Goal: Transaction & Acquisition: Purchase product/service

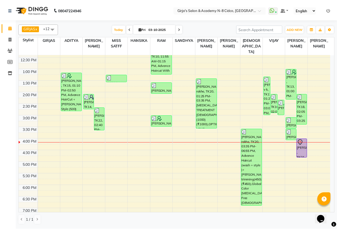
scroll to position [107, 0]
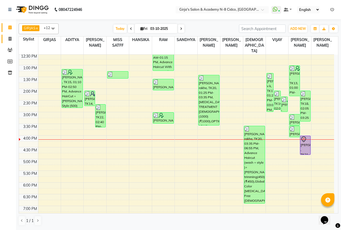
click at [12, 42] on link "Invoice" at bounding box center [8, 39] width 13 height 9
select select "66"
select select "service"
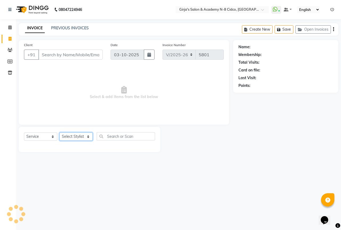
click at [75, 138] on select "Select Stylist" at bounding box center [75, 136] width 33 height 8
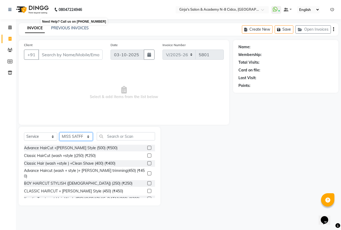
select select "40690"
click at [59, 132] on select "Select Stylist ADITYA [PERSON_NAME] BEAUTY M GIRJAS [PERSON_NAME] MISS [PERSON_…" at bounding box center [75, 136] width 33 height 8
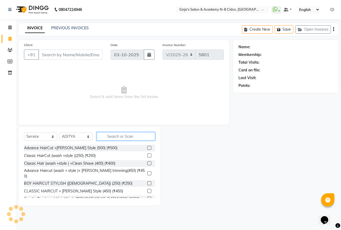
click at [123, 139] on input "text" at bounding box center [126, 136] width 58 height 8
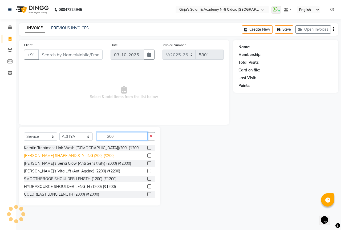
type input "200"
click at [92, 158] on div "[PERSON_NAME] SHAPE AND STYLING (200) (₹200)" at bounding box center [69, 156] width 91 height 6
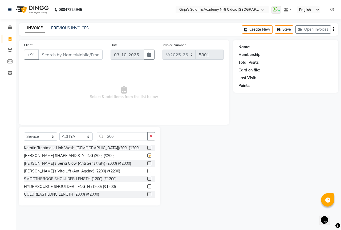
checkbox input "false"
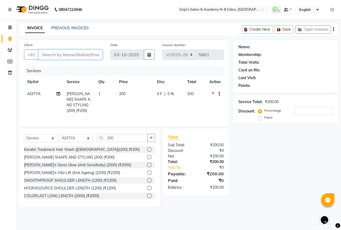
click at [71, 53] on input "Client" at bounding box center [70, 55] width 64 height 10
type input "9"
type input "0"
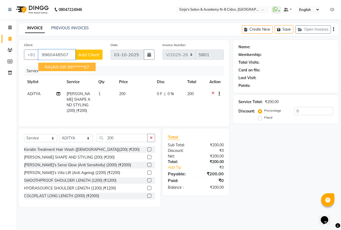
type input "9960448507"
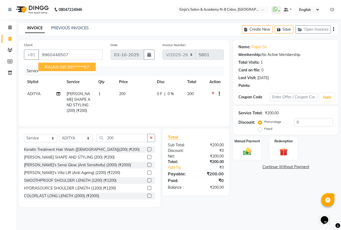
click at [275, 196] on div "Name: Rajan Sir Membership: No Active Membership Total Visits: 1 Card on file: …" at bounding box center [287, 123] width 109 height 167
click at [248, 151] on img at bounding box center [247, 152] width 14 height 10
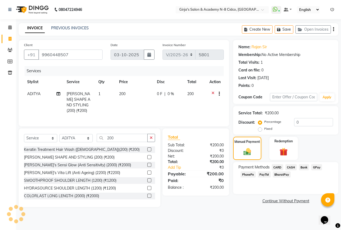
click at [313, 172] on div "Payment Methods CARD CASH Bank GPay PhonePe PayTM BharatPay" at bounding box center [286, 171] width 95 height 14
click at [315, 170] on span "GPay" at bounding box center [316, 167] width 11 height 6
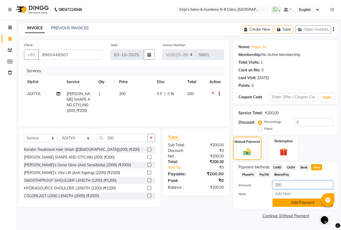
drag, startPoint x: 314, startPoint y: 186, endPoint x: 312, endPoint y: 199, distance: 13.7
click at [312, 199] on div "Amount: 200 Note: Add Payment" at bounding box center [286, 194] width 95 height 26
click at [312, 200] on button "Add Payment" at bounding box center [303, 203] width 61 height 8
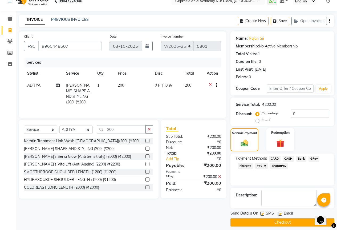
scroll to position [13, 0]
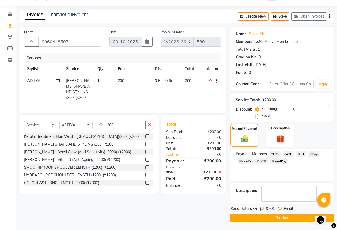
click at [303, 217] on button "Checkout" at bounding box center [283, 218] width 104 height 8
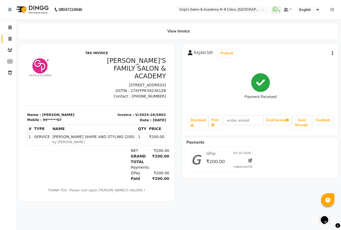
click at [2, 40] on link "Invoice" at bounding box center [8, 39] width 13 height 9
select select "66"
select select "service"
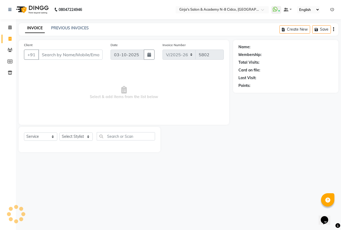
click at [16, 45] on div "Client +91 Date 03-10-2025 Invoice Number V/2025 V/2025-26 5802 Select & add it…" at bounding box center [124, 96] width 219 height 112
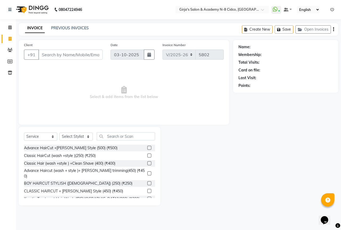
select select "66554"
click at [71, 55] on input "Client" at bounding box center [70, 55] width 64 height 10
type input "J"
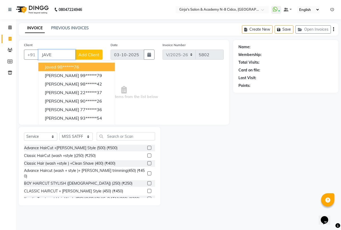
click at [85, 65] on button "Javed 98******76" at bounding box center [76, 67] width 77 height 9
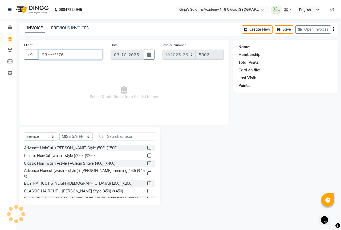
type input "98******76"
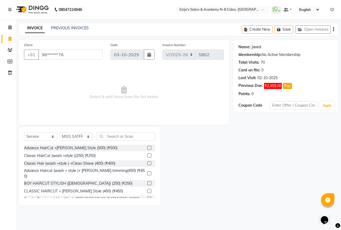
click at [255, 47] on link "Javed" at bounding box center [257, 47] width 10 height 6
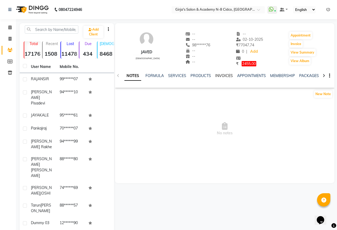
click at [223, 75] on link "INVOICES" at bounding box center [224, 75] width 18 height 5
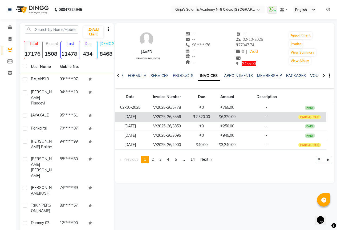
click at [130, 119] on td "[DATE]" at bounding box center [130, 116] width 30 height 9
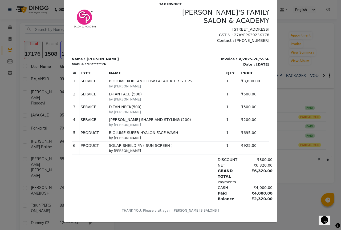
click at [4, 103] on ngb-modal-window "INVOICE View Invoice Close" at bounding box center [170, 115] width 341 height 230
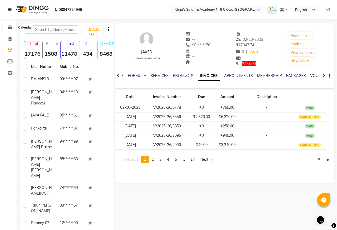
click at [10, 28] on icon at bounding box center [9, 27] width 3 height 4
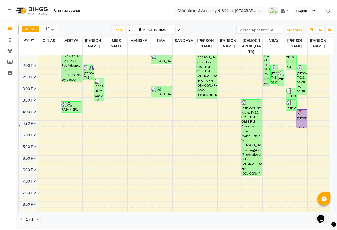
scroll to position [133, 0]
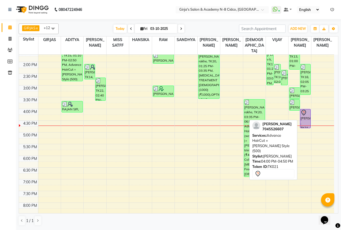
click at [309, 113] on div "[PERSON_NAME] , TK21, 04:00 PM-04:50 PM, Advance HairCut +[PERSON_NAME] Style (…" at bounding box center [305, 118] width 10 height 19
select select "7"
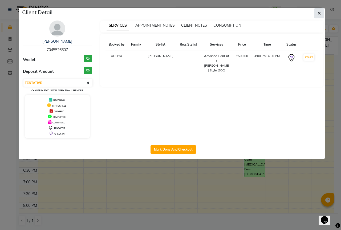
drag, startPoint x: 316, startPoint y: 15, endPoint x: 320, endPoint y: 11, distance: 6.4
click at [319, 12] on button "button" at bounding box center [319, 13] width 10 height 10
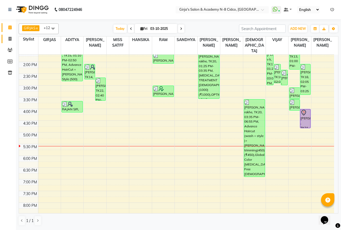
drag, startPoint x: 7, startPoint y: 43, endPoint x: 12, endPoint y: 39, distance: 6.6
click at [7, 42] on link "Invoice" at bounding box center [8, 39] width 13 height 9
select select "66"
select select "service"
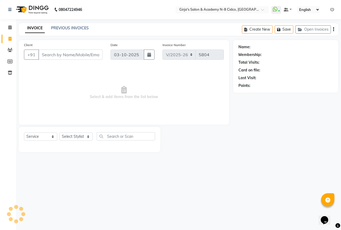
click at [77, 34] on div "INVOICE PREVIOUS INVOICES Create New Save Open Invoices" at bounding box center [179, 29] width 320 height 13
click at [85, 29] on link "PREVIOUS INVOICES" at bounding box center [70, 28] width 38 height 5
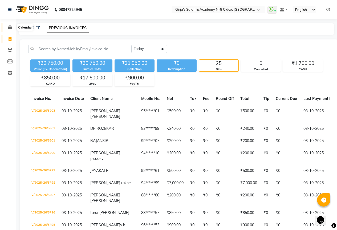
click at [9, 28] on icon at bounding box center [9, 27] width 3 height 4
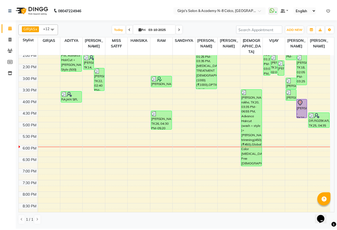
scroll to position [144, 0]
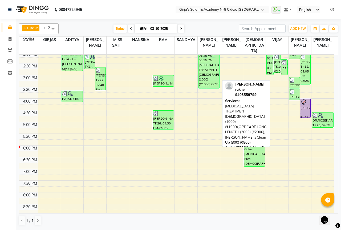
click at [218, 73] on div "sidhant rakhe, TK20, 01:25 PM-03:35 PM, DANDRUFF TREATMENT FEMALE (1000) (₹1000…" at bounding box center [209, 63] width 21 height 50
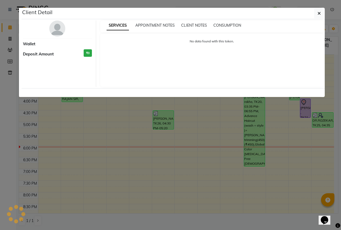
select select "3"
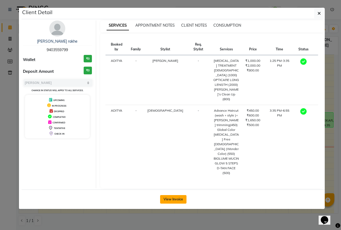
click at [174, 195] on button "View Invoice" at bounding box center [173, 199] width 26 height 9
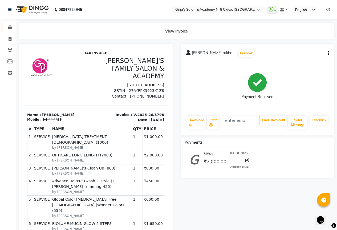
scroll to position [72, 0]
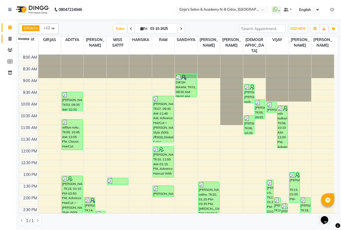
click at [9, 39] on icon at bounding box center [10, 39] width 3 height 4
select select "66"
select select "service"
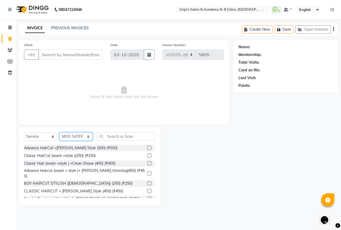
click at [71, 134] on select "Select Stylist ADITYA ANIKET BEAUTY M GIRJAS HANSIKA KOMAL MISS SATFF MONA PATY…" at bounding box center [75, 136] width 33 height 8
select select "42871"
click at [59, 132] on select "Select Stylist ADITYA ANIKET BEAUTY M GIRJAS HANSIKA KOMAL MISS SATFF MONA PATY…" at bounding box center [75, 136] width 33 height 8
click at [116, 136] on input "text" at bounding box center [126, 136] width 58 height 8
click at [147, 147] on label at bounding box center [149, 148] width 4 height 4
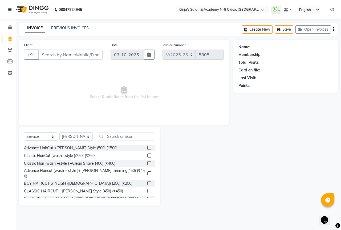
click at [147, 147] on input "checkbox" at bounding box center [148, 147] width 3 height 3
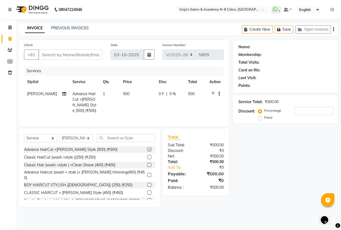
checkbox input "false"
click at [212, 93] on icon at bounding box center [213, 94] width 3 height 7
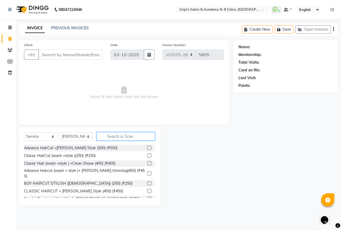
click at [132, 136] on input "text" at bounding box center [126, 136] width 58 height 8
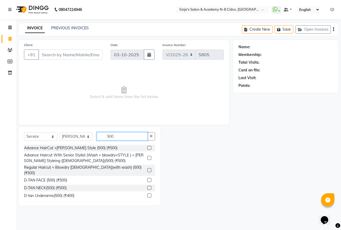
type input "500"
click at [147, 146] on label at bounding box center [149, 148] width 4 height 4
click at [147, 146] on input "checkbox" at bounding box center [148, 147] width 3 height 3
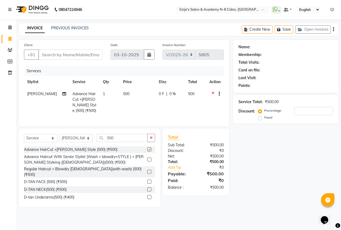
checkbox input "false"
click at [49, 54] on input "Client" at bounding box center [70, 55] width 64 height 10
type input "6"
type input "0"
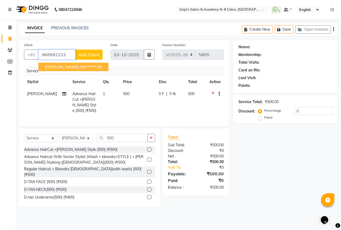
click at [54, 66] on span "ABHIJEET PANDE" at bounding box center [62, 66] width 34 height 5
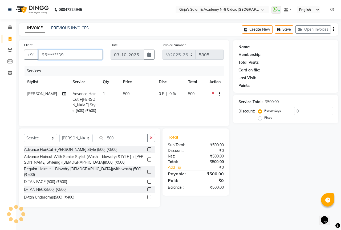
type input "96******39"
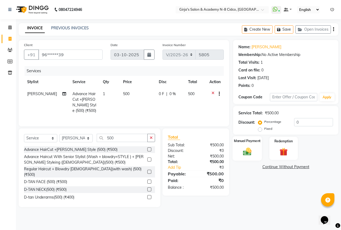
click at [248, 153] on img at bounding box center [247, 152] width 14 height 10
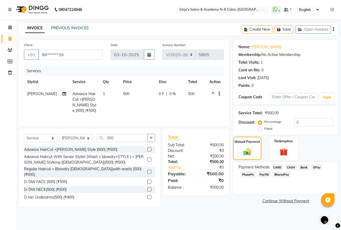
click at [318, 167] on span "GPay" at bounding box center [316, 167] width 11 height 6
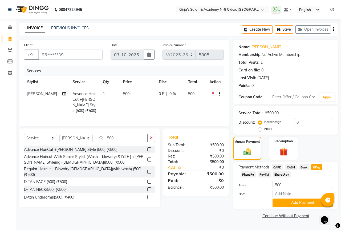
click at [214, 89] on td at bounding box center [215, 102] width 18 height 29
click at [214, 92] on icon at bounding box center [213, 94] width 3 height 7
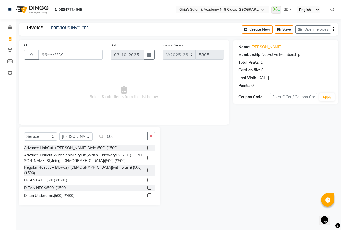
click at [147, 158] on label at bounding box center [149, 158] width 4 height 4
click at [147, 158] on input "checkbox" at bounding box center [148, 157] width 3 height 3
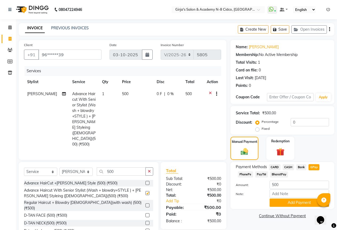
checkbox input "false"
click at [292, 199] on button "Add Payment" at bounding box center [299, 203] width 59 height 8
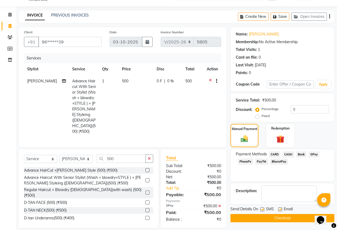
scroll to position [13, 0]
click at [285, 215] on button "Checkout" at bounding box center [283, 218] width 104 height 8
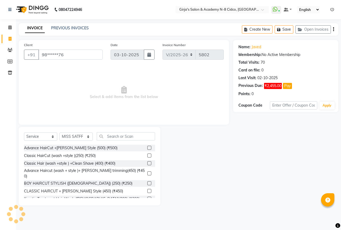
select select "66"
select select "service"
select select "66554"
click at [76, 58] on input "98******76" at bounding box center [70, 55] width 64 height 10
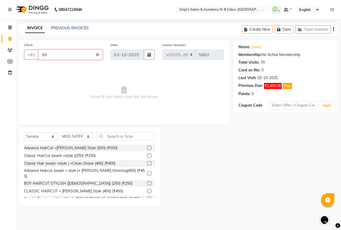
type input "9"
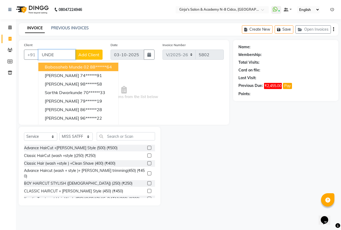
click at [60, 55] on input "UNDE" at bounding box center [56, 55] width 37 height 10
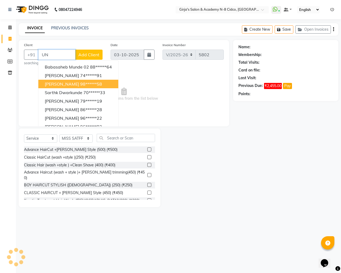
type input "U"
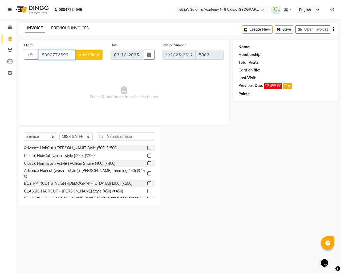
type input "8390776699"
click at [94, 55] on span "Add Client" at bounding box center [88, 54] width 21 height 5
select select "22"
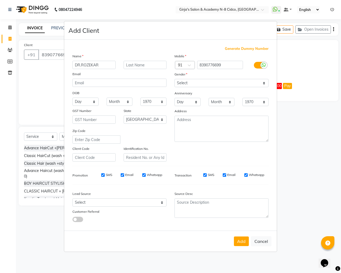
type input "DR.ROZEKAR"
click at [187, 84] on select "Select [DEMOGRAPHIC_DATA] [DEMOGRAPHIC_DATA] Other Prefer Not To Say" at bounding box center [222, 83] width 94 height 8
select select "other"
click at [175, 79] on select "Select [DEMOGRAPHIC_DATA] [DEMOGRAPHIC_DATA] Other Prefer Not To Say" at bounding box center [222, 83] width 94 height 8
click at [238, 230] on button "Add" at bounding box center [241, 241] width 15 height 10
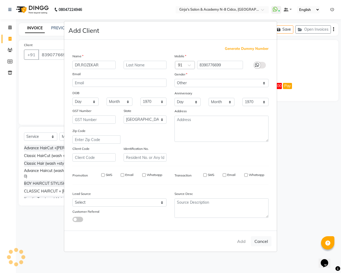
type input "83******99"
select select
select select "null"
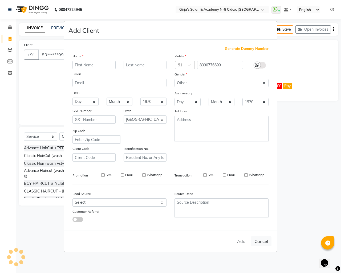
select select
checkbox input "false"
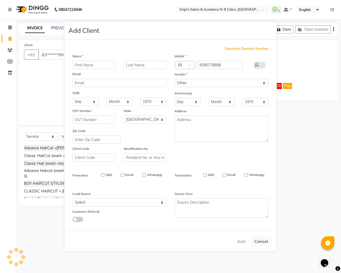
checkbox input "false"
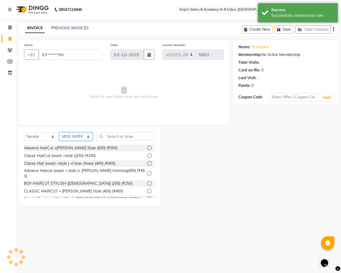
click at [76, 139] on select "Select Stylist ADITYA [PERSON_NAME] BEAUTY M GIRJAS [PERSON_NAME] MISS [PERSON_…" at bounding box center [75, 136] width 33 height 8
click at [59, 132] on select "Select Stylist ADITYA [PERSON_NAME] BEAUTY M GIRJAS [PERSON_NAME] MISS [PERSON_…" at bounding box center [75, 136] width 33 height 8
drag, startPoint x: 80, startPoint y: 138, endPoint x: 81, endPoint y: 133, distance: 5.4
click at [80, 137] on select "Select Stylist ADITYA ANIKET BEAUTY M GIRJAS HANSIKA KOMAL MISS SATFF MONA PATY…" at bounding box center [75, 136] width 33 height 8
click at [59, 132] on select "Select Stylist ADITYA [PERSON_NAME] BEAUTY M GIRJAS [PERSON_NAME] MISS [PERSON_…" at bounding box center [75, 136] width 33 height 8
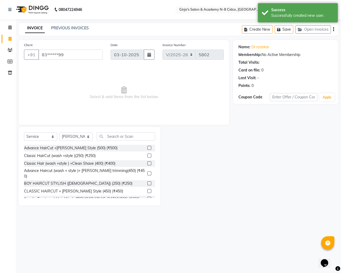
click at [81, 132] on div "Select Service Product Membership Package Voucher Prepaid Gift Card Select Styl…" at bounding box center [90, 166] width 142 height 79
click at [79, 133] on select "Select Stylist ADITYA [PERSON_NAME] BEAUTY M GIRJAS [PERSON_NAME] MISS [PERSON_…" at bounding box center [75, 136] width 33 height 8
select select "85117"
click at [59, 132] on select "Select Stylist ADITYA [PERSON_NAME] BEAUTY M GIRJAS [PERSON_NAME] MISS [PERSON_…" at bounding box center [75, 136] width 33 height 8
click at [118, 141] on div "Select Service Product Membership Package Voucher Prepaid Gift Card Select Styl…" at bounding box center [89, 138] width 131 height 13
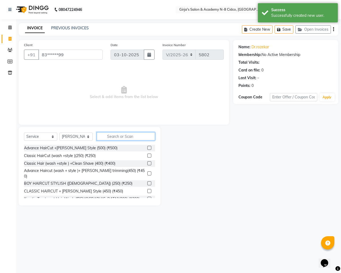
click at [117, 133] on input "text" at bounding box center [126, 136] width 58 height 8
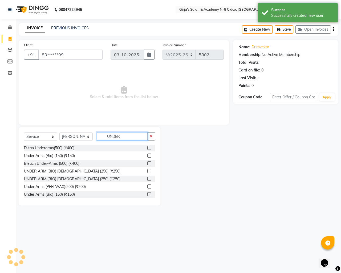
type input "UNDER"
click at [147, 156] on label at bounding box center [149, 156] width 4 height 4
click at [147, 156] on input "checkbox" at bounding box center [148, 155] width 3 height 3
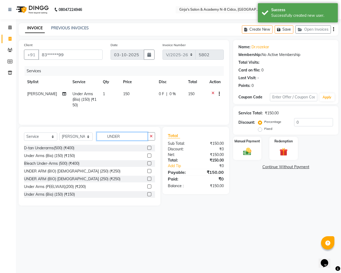
checkbox input "false"
click at [128, 137] on input "UNDER" at bounding box center [122, 136] width 51 height 8
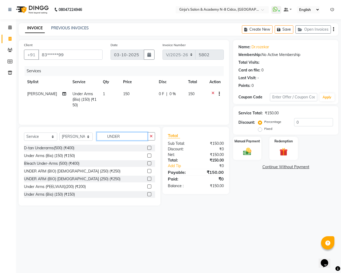
click at [128, 137] on input "UNDER" at bounding box center [122, 136] width 51 height 8
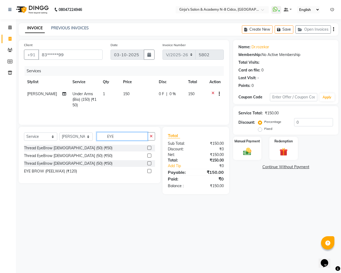
type input "EYE"
click at [149, 148] on label at bounding box center [149, 148] width 4 height 4
click at [149, 148] on input "checkbox" at bounding box center [148, 147] width 3 height 3
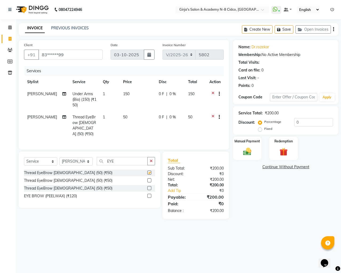
checkbox input "false"
click at [128, 162] on input "EYE" at bounding box center [122, 161] width 51 height 8
click at [128, 161] on input "EYE" at bounding box center [122, 161] width 51 height 8
type input "UPP"
click at [152, 172] on div at bounding box center [151, 173] width 8 height 7
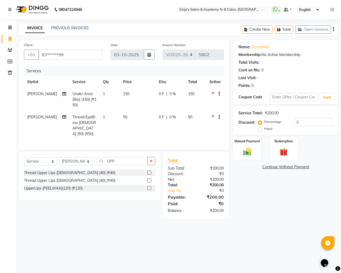
drag, startPoint x: 150, startPoint y: 172, endPoint x: 164, endPoint y: 172, distance: 14.1
click at [150, 172] on label at bounding box center [149, 173] width 4 height 4
click at [150, 172] on input "checkbox" at bounding box center [148, 172] width 3 height 3
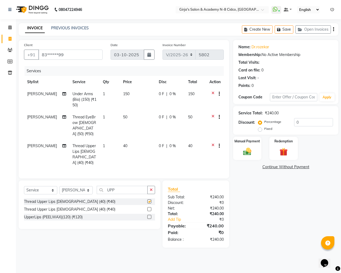
checkbox input "false"
click at [250, 148] on img at bounding box center [247, 152] width 14 height 10
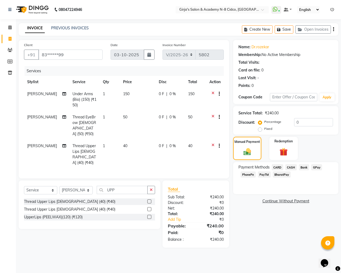
click at [320, 168] on span "GPay" at bounding box center [316, 167] width 11 height 6
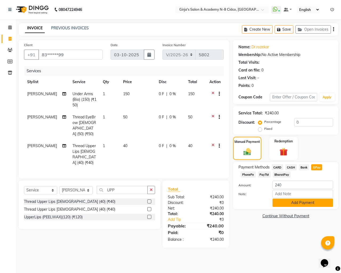
click at [287, 206] on button "Add Payment" at bounding box center [303, 203] width 61 height 8
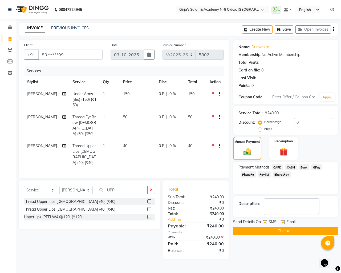
click at [297, 223] on div "Email" at bounding box center [290, 222] width 19 height 7
click at [299, 227] on button "Checkout" at bounding box center [285, 231] width 105 height 8
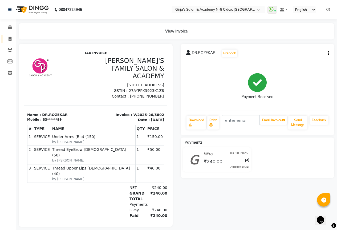
click at [10, 35] on link "Invoice" at bounding box center [8, 39] width 13 height 9
select select "service"
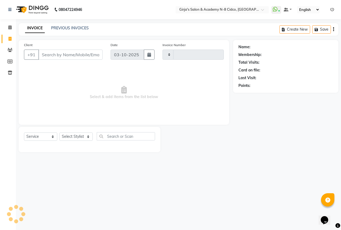
type input "5803"
select select "66"
type input "95"
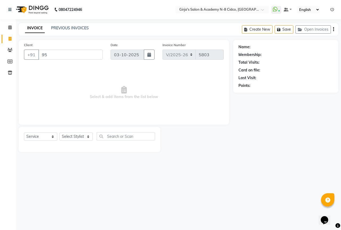
select select "66554"
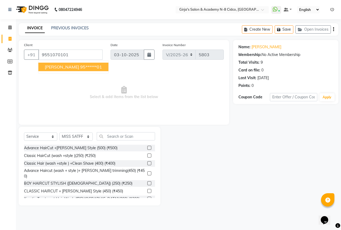
click at [68, 67] on span "SHRIKANT TAMBDE" at bounding box center [62, 66] width 34 height 5
type input "95******01"
click at [79, 132] on div "Select Service Product Membership Package Voucher Prepaid Gift Card Select Styl…" at bounding box center [90, 166] width 142 height 79
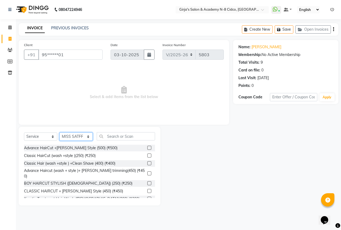
click at [79, 135] on select "Select Stylist ADITYA ANIKET BEAUTY M GIRJAS HANSIKA KOMAL MISS SATFF MONA PATY…" at bounding box center [75, 136] width 33 height 8
select select "34069"
click at [59, 132] on select "Select Stylist ADITYA ANIKET BEAUTY M GIRJAS HANSIKA KOMAL MISS SATFF MONA PATY…" at bounding box center [75, 136] width 33 height 8
click at [141, 138] on input "text" at bounding box center [126, 136] width 58 height 8
type input "3"
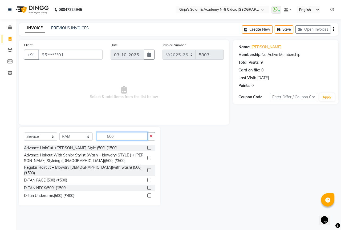
type input "500"
click at [147, 148] on label at bounding box center [149, 148] width 4 height 4
click at [147, 148] on input "checkbox" at bounding box center [148, 147] width 3 height 3
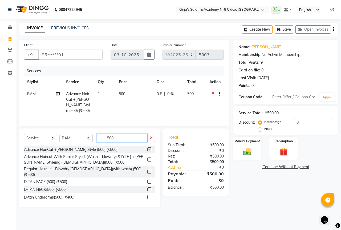
click at [139, 142] on input "500" at bounding box center [122, 138] width 51 height 8
checkbox input "false"
click at [139, 142] on input "500" at bounding box center [122, 138] width 51 height 8
click at [253, 148] on img at bounding box center [247, 152] width 14 height 10
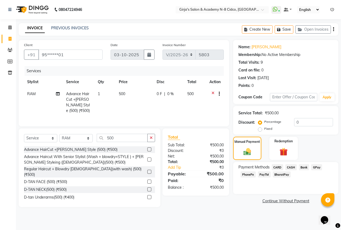
click at [318, 166] on span "GPay" at bounding box center [316, 167] width 11 height 6
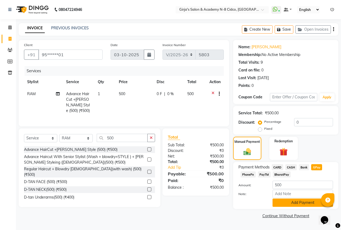
click at [303, 200] on button "Add Payment" at bounding box center [303, 203] width 61 height 8
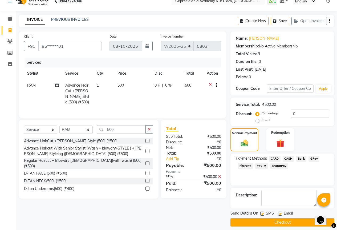
scroll to position [13, 0]
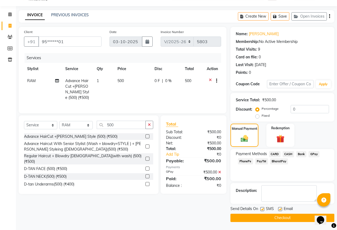
click at [301, 217] on button "Checkout" at bounding box center [283, 218] width 104 height 8
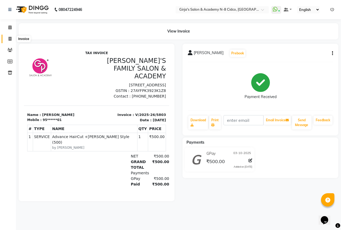
click at [3, 41] on link "Invoice" at bounding box center [8, 39] width 13 height 9
select select "service"
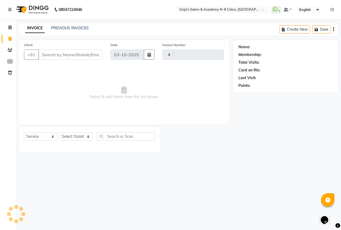
type input "5804"
select select "66"
click at [7, 36] on span at bounding box center [9, 39] width 9 height 6
select select "service"
type input "5804"
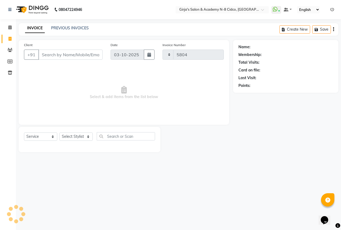
select select "66"
drag, startPoint x: 62, startPoint y: 50, endPoint x: 61, endPoint y: 60, distance: 9.6
click at [61, 62] on div "Client +91" at bounding box center [63, 53] width 87 height 22
click at [61, 56] on input "Client" at bounding box center [70, 55] width 64 height 10
type input "704"
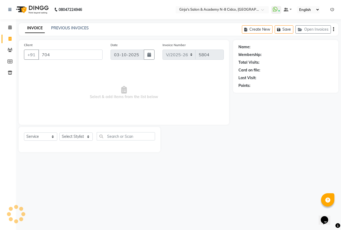
select select "66554"
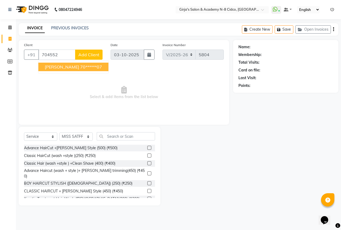
click at [90, 70] on button "[PERSON_NAME] 70******07" at bounding box center [73, 67] width 70 height 9
type input "70******07"
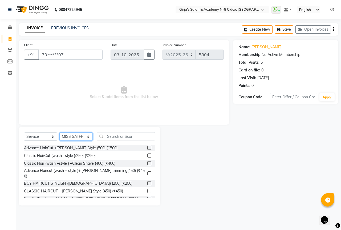
click at [81, 139] on select "Select Stylist ADITYA [PERSON_NAME] BEAUTY M GIRJAS [PERSON_NAME] MISS [PERSON_…" at bounding box center [75, 136] width 33 height 8
select select "27236"
click at [59, 132] on select "Select Stylist ADITYA [PERSON_NAME] BEAUTY M GIRJAS [PERSON_NAME] MISS [PERSON_…" at bounding box center [75, 136] width 33 height 8
click at [118, 139] on input "text" at bounding box center [126, 136] width 58 height 8
type input "4"
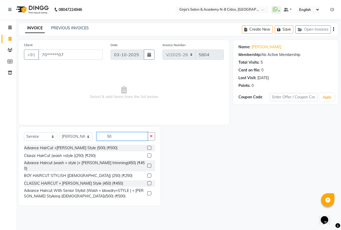
type input "50"
click at [147, 149] on label at bounding box center [149, 148] width 4 height 4
click at [147, 149] on input "checkbox" at bounding box center [148, 147] width 3 height 3
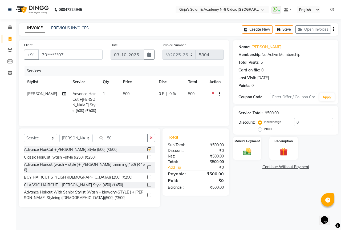
checkbox input "false"
click at [248, 153] on img at bounding box center [247, 152] width 14 height 10
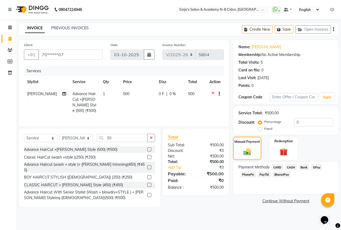
drag, startPoint x: 318, startPoint y: 169, endPoint x: 287, endPoint y: 180, distance: 32.4
click at [317, 169] on span "GPay" at bounding box center [316, 167] width 11 height 6
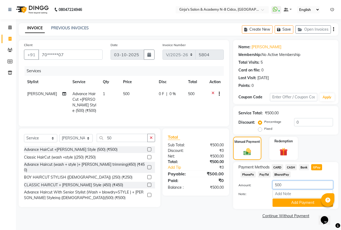
click at [279, 181] on input "500" at bounding box center [303, 185] width 61 height 8
type input "600"
click at [302, 207] on button "Add Payment" at bounding box center [303, 203] width 61 height 8
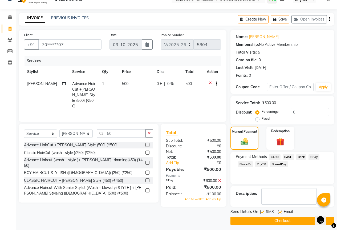
scroll to position [13, 0]
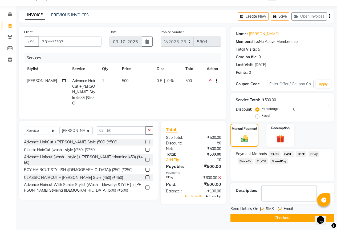
click at [216, 196] on span "Add as Tip" at bounding box center [213, 196] width 15 height 4
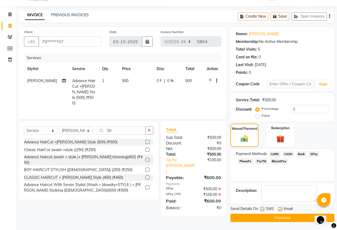
click at [259, 222] on main "INVOICE PREVIOUS INVOICES Create New Save Open Invoices Client +91 70******07 D…" at bounding box center [176, 120] width 321 height 220
click at [260, 218] on button "Checkout" at bounding box center [283, 218] width 104 height 8
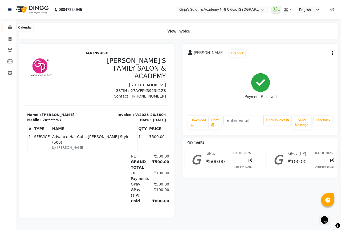
click at [11, 27] on icon at bounding box center [9, 27] width 3 height 4
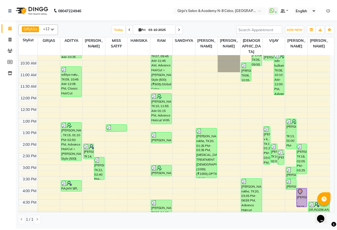
scroll to position [27, 0]
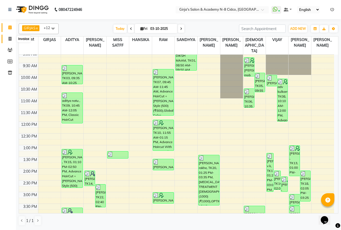
click at [9, 38] on icon at bounding box center [10, 39] width 3 height 4
select select "service"
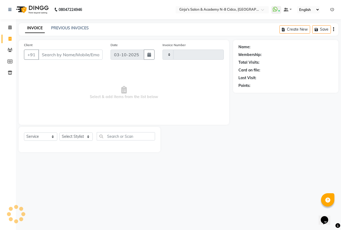
type input "5806"
select select "66"
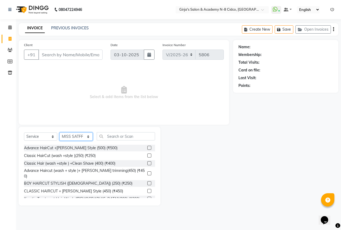
click at [75, 136] on select "Select Stylist ADITYA ANIKET BEAUTY M GIRJAS HANSIKA KOMAL MISS SATFF MONA PATY…" at bounding box center [75, 136] width 33 height 8
select select "34069"
click at [59, 132] on select "Select Stylist ADITYA ANIKET BEAUTY M GIRJAS HANSIKA KOMAL MISS SATFF MONA PATY…" at bounding box center [75, 136] width 33 height 8
click at [122, 138] on input "text" at bounding box center [126, 136] width 58 height 8
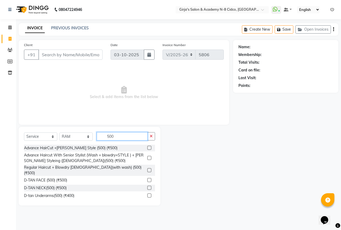
type input "500"
click at [147, 147] on label at bounding box center [149, 148] width 4 height 4
click at [147, 147] on input "checkbox" at bounding box center [148, 147] width 3 height 3
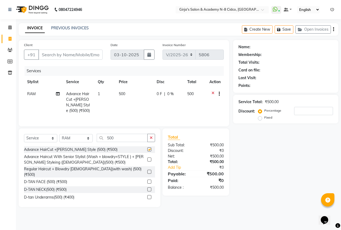
checkbox input "false"
drag, startPoint x: 80, startPoint y: 55, endPoint x: 80, endPoint y: 51, distance: 4.3
click at [80, 54] on input "Client" at bounding box center [70, 55] width 64 height 10
type input "9"
type input "0"
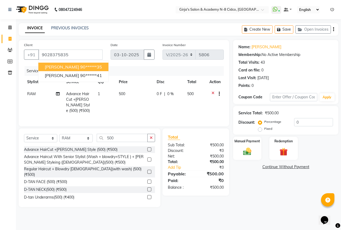
click at [72, 66] on span "Umesh kulkarni" at bounding box center [62, 66] width 34 height 5
type input "90******35"
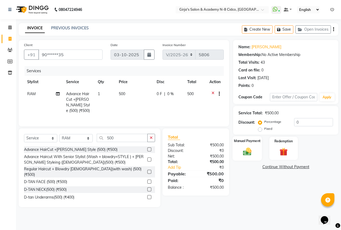
click at [240, 147] on div "Manual Payment" at bounding box center [248, 148] width 30 height 25
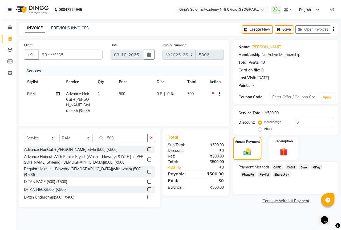
click at [318, 167] on span "GPay" at bounding box center [316, 167] width 11 height 6
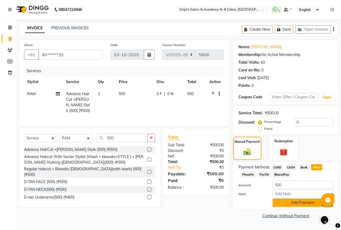
click at [299, 199] on button "Add Payment" at bounding box center [303, 203] width 61 height 8
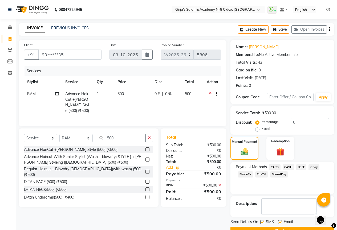
scroll to position [13, 0]
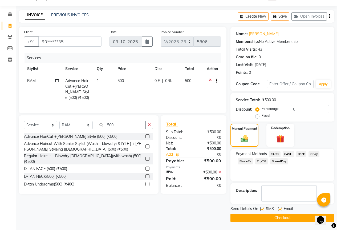
click at [280, 217] on button "Checkout" at bounding box center [283, 218] width 104 height 8
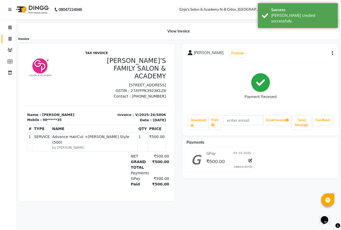
click at [11, 39] on icon at bounding box center [10, 39] width 3 height 4
select select "service"
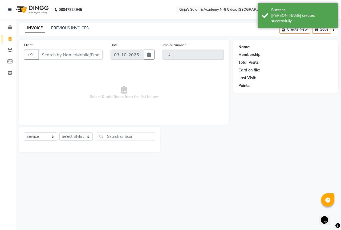
type input "5807"
select select "66"
select select "66554"
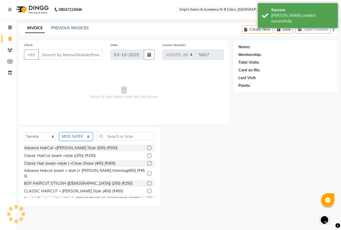
click at [84, 137] on select "Select Stylist ADITYA ANIKET BEAUTY M GIRJAS HANSIKA KOMAL MISS SATFF MONA PATY…" at bounding box center [75, 136] width 33 height 8
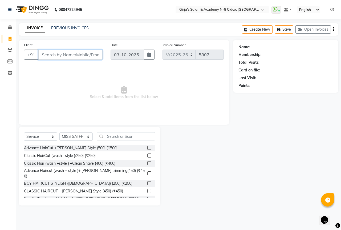
click at [66, 54] on input "Client" at bounding box center [70, 55] width 64 height 10
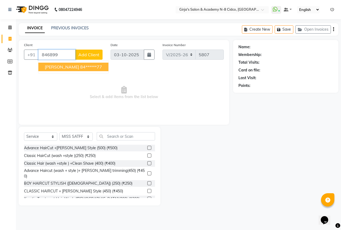
click at [102, 68] on ngb-highlight "84******77" at bounding box center [91, 66] width 22 height 5
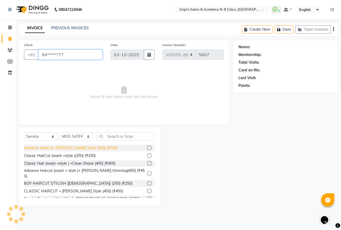
type input "84******77"
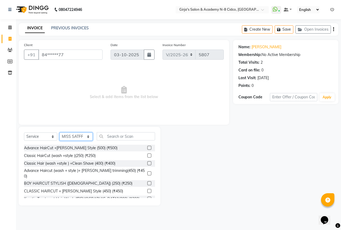
click at [76, 135] on select "Select Stylist ADITYA ANIKET BEAUTY M GIRJAS HANSIKA KOMAL MISS SATFF MONA PATY…" at bounding box center [75, 136] width 33 height 8
select select "65230"
click at [59, 132] on select "Select Stylist ADITYA ANIKET BEAUTY M GIRJAS HANSIKA KOMAL MISS SATFF MONA PATY…" at bounding box center [75, 136] width 33 height 8
click at [129, 138] on input "text" at bounding box center [126, 136] width 58 height 8
click at [50, 136] on select "Select Service Product Membership Package Voucher Prepaid Gift Card" at bounding box center [40, 136] width 33 height 8
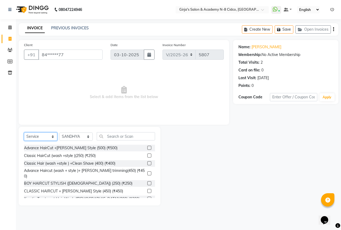
select select "product"
click at [24, 132] on select "Select Service Product Membership Package Voucher Prepaid Gift Card" at bounding box center [40, 136] width 33 height 8
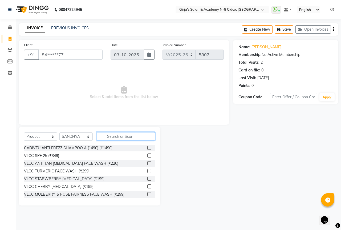
click at [111, 138] on input "text" at bounding box center [126, 136] width 58 height 8
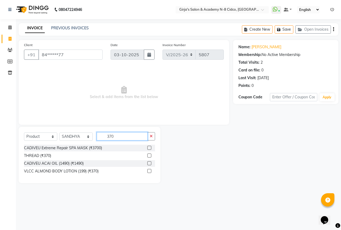
type input "370"
click at [150, 172] on label at bounding box center [149, 171] width 4 height 4
click at [150, 172] on input "checkbox" at bounding box center [148, 171] width 3 height 3
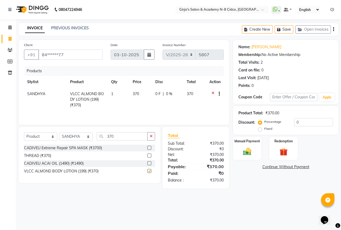
checkbox input "false"
click at [251, 151] on img at bounding box center [247, 152] width 14 height 10
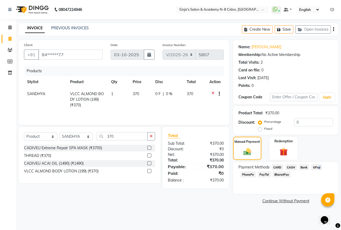
click at [318, 168] on span "GPay" at bounding box center [316, 167] width 11 height 6
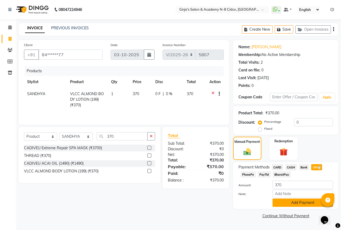
click at [311, 202] on button "Add Payment" at bounding box center [303, 203] width 61 height 8
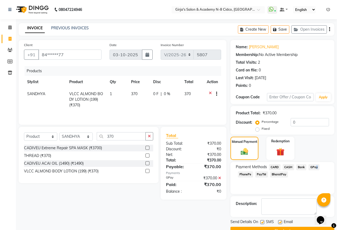
scroll to position [13, 0]
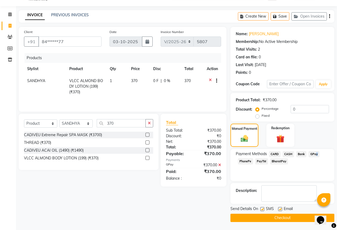
click at [271, 220] on button "Checkout" at bounding box center [283, 218] width 104 height 8
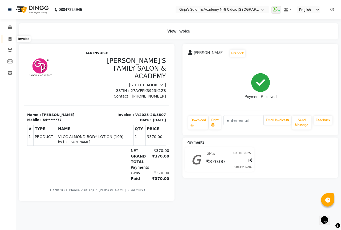
click at [14, 40] on span at bounding box center [9, 39] width 9 height 6
select select "66"
select select "service"
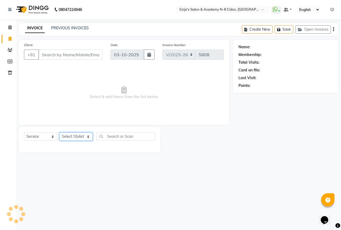
click at [76, 135] on select "Select Stylist" at bounding box center [75, 136] width 33 height 8
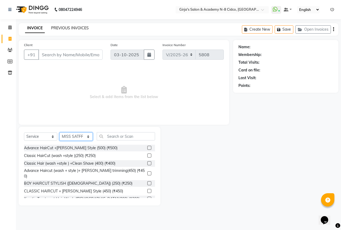
select select "40690"
click at [59, 132] on select "Select Stylist ADITYA ANIKET BEAUTY M GIRJAS HANSIKA KOMAL MISS SATFF MONA PATY…" at bounding box center [75, 136] width 33 height 8
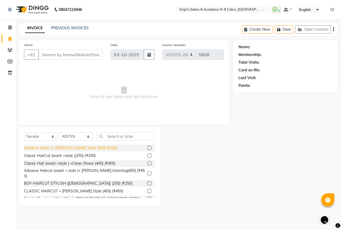
click at [92, 147] on div "Advance HairCut +Beard Style (500) (₹500)" at bounding box center [71, 148] width 94 height 6
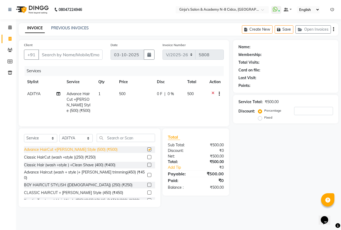
checkbox input "false"
drag, startPoint x: 75, startPoint y: 54, endPoint x: 87, endPoint y: 51, distance: 12.7
click at [75, 54] on input "Client" at bounding box center [70, 55] width 64 height 10
type input "C"
type input "0"
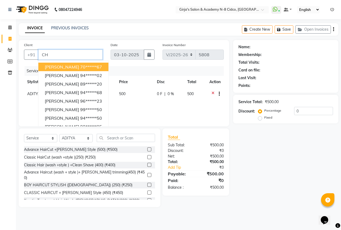
type input "C"
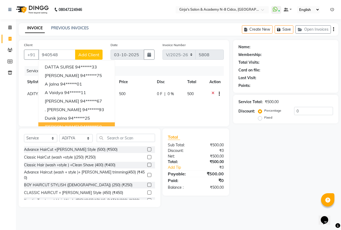
click at [77, 133] on div "Select Service Product Membership Package Voucher Prepaid Gift Card Select Styl…" at bounding box center [90, 167] width 142 height 79
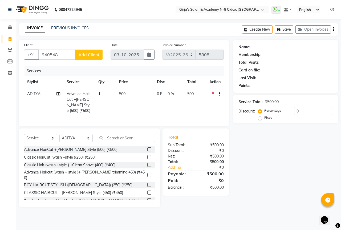
click at [62, 61] on div "Client +91 940548 Add Client" at bounding box center [63, 53] width 87 height 22
drag, startPoint x: 61, startPoint y: 59, endPoint x: 59, endPoint y: 49, distance: 9.7
click at [60, 50] on input "940548" at bounding box center [56, 55] width 37 height 10
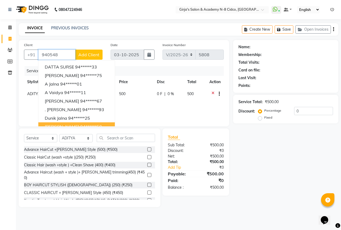
click at [86, 124] on ngb-highlight "94******50" at bounding box center [91, 126] width 22 height 5
type input "94******50"
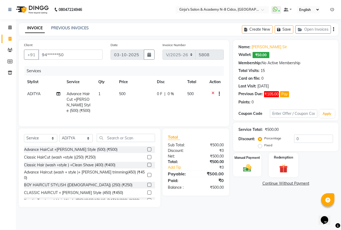
drag, startPoint x: 255, startPoint y: 172, endPoint x: 276, endPoint y: 154, distance: 27.6
click at [256, 168] on div "Manual Payment" at bounding box center [247, 164] width 28 height 23
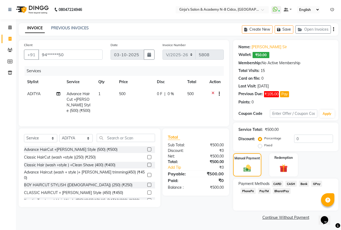
drag, startPoint x: 292, startPoint y: 183, endPoint x: 302, endPoint y: 162, distance: 23.6
click at [292, 183] on span "CASH" at bounding box center [290, 184] width 11 height 6
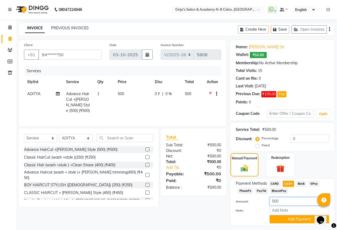
click at [278, 200] on input "500" at bounding box center [299, 201] width 59 height 8
type input "600"
click at [294, 220] on button "Add Payment" at bounding box center [299, 219] width 59 height 8
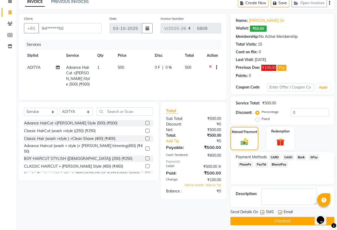
scroll to position [30, 0]
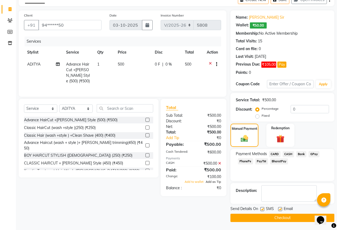
click at [214, 184] on span "Add as Tip" at bounding box center [213, 182] width 15 height 4
click at [283, 219] on button "Checkout" at bounding box center [283, 218] width 104 height 8
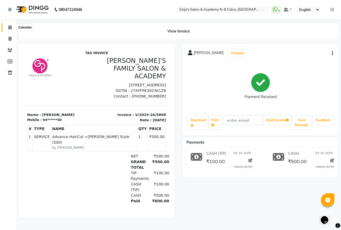
click at [11, 26] on icon at bounding box center [9, 27] width 3 height 4
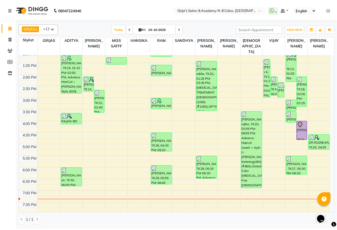
scroll to position [27, 0]
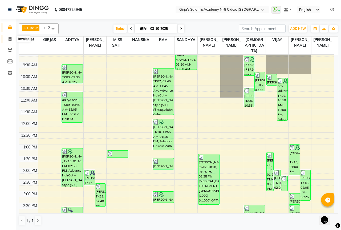
click at [9, 37] on icon at bounding box center [10, 39] width 3 height 4
select select "service"
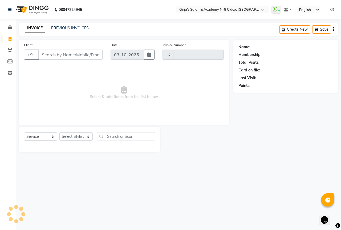
type input "5810"
select select "66"
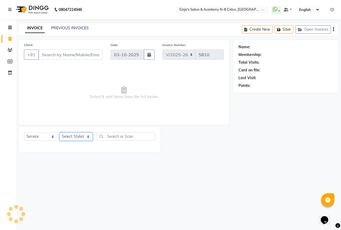
click at [71, 138] on select "Select Stylist" at bounding box center [75, 136] width 33 height 8
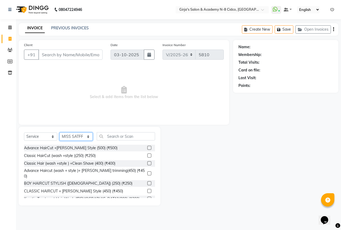
select select "34069"
click at [59, 132] on select "Select Stylist ADITYA ANIKET BEAUTY M GIRJAS HANSIKA KOMAL MISS SATFF MONA PATY…" at bounding box center [75, 136] width 33 height 8
click at [133, 139] on input "text" at bounding box center [126, 136] width 58 height 8
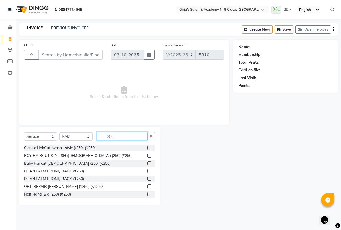
type input "250"
click at [147, 156] on label at bounding box center [149, 156] width 4 height 4
click at [147, 156] on input "checkbox" at bounding box center [148, 155] width 3 height 3
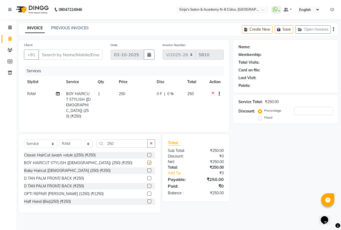
checkbox input "false"
click at [87, 53] on input "Client" at bounding box center [70, 55] width 64 height 10
type input "8"
type input "0"
type input "8408875098"
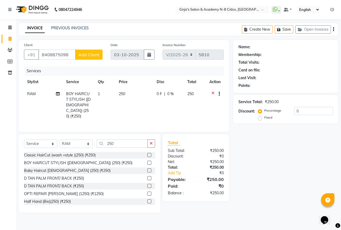
click at [90, 55] on span "Add Client" at bounding box center [88, 54] width 21 height 5
select select "22"
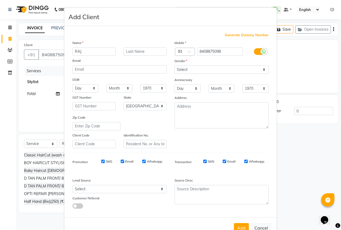
type input "RAJ"
click at [133, 51] on input "text" at bounding box center [145, 51] width 43 height 8
type input "SIR"
click at [183, 66] on select "Select Male Female Other Prefer Not To Say" at bounding box center [222, 70] width 94 height 8
select select "male"
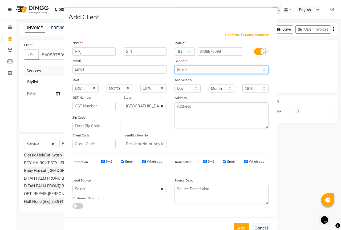
click at [175, 66] on select "Select Male Female Other Prefer Not To Say" at bounding box center [222, 70] width 94 height 8
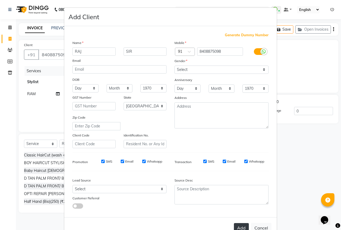
click at [239, 228] on button "Add" at bounding box center [241, 228] width 15 height 10
type input "84******98"
select select
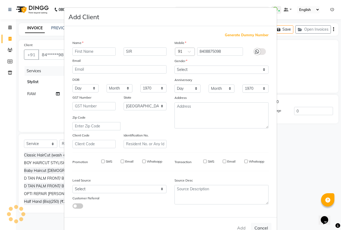
select select "null"
select select
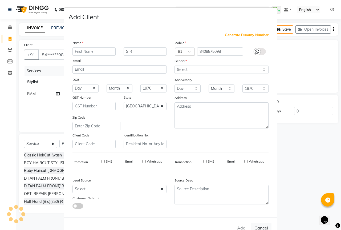
checkbox input "false"
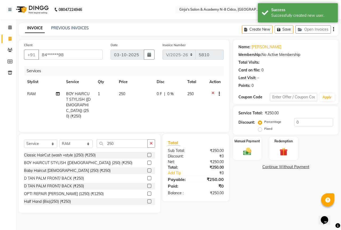
click at [127, 92] on td "250" at bounding box center [135, 105] width 38 height 34
select select "34069"
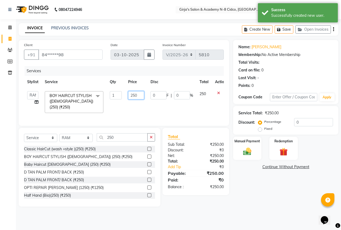
click at [142, 95] on input "250" at bounding box center [136, 95] width 16 height 8
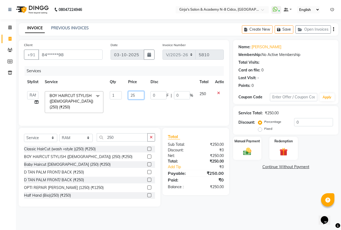
type input "2"
type input "180"
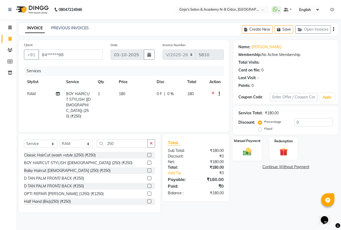
click at [251, 151] on img at bounding box center [247, 152] width 14 height 10
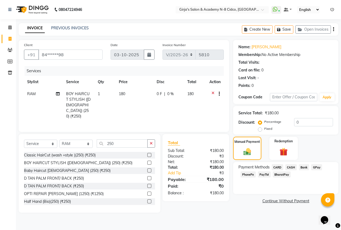
click at [293, 168] on span "CASH" at bounding box center [290, 167] width 11 height 6
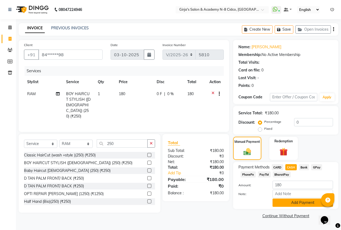
click at [305, 204] on button "Add Payment" at bounding box center [303, 203] width 61 height 8
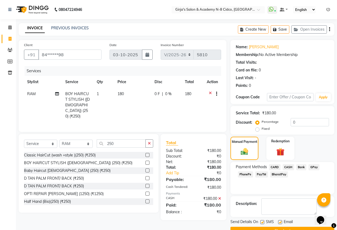
scroll to position [13, 0]
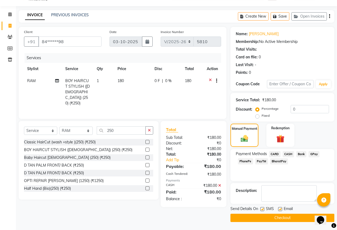
click at [290, 218] on button "Checkout" at bounding box center [283, 218] width 104 height 8
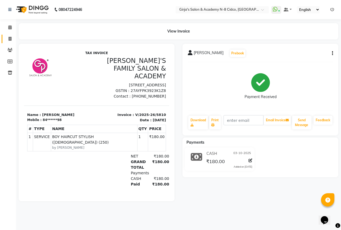
click at [8, 42] on link "Invoice" at bounding box center [8, 39] width 13 height 9
select select "66"
select select "service"
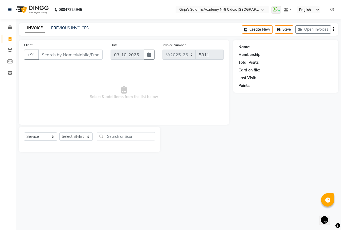
select select "66554"
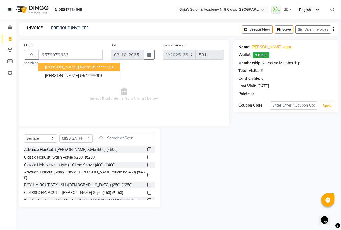
click at [118, 65] on button "mahalkar mam 95******33" at bounding box center [78, 67] width 81 height 9
type input "95******33"
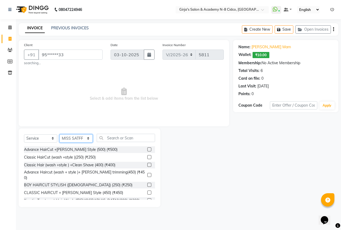
click at [83, 140] on select "Select Stylist ADITYA ANIKET BEAUTY M GIRJAS HANSIKA KOMAL MISS SATFF MONA PATY…" at bounding box center [75, 138] width 33 height 8
select select "65230"
click at [59, 134] on select "Select Stylist ADITYA ANIKET BEAUTY M GIRJAS HANSIKA KOMAL MISS SATFF MONA PATY…" at bounding box center [75, 138] width 33 height 8
click at [119, 144] on div "Select Service Product Membership Package Voucher Prepaid Gift Card Select Styl…" at bounding box center [89, 140] width 131 height 13
click at [116, 141] on input "text" at bounding box center [126, 138] width 58 height 8
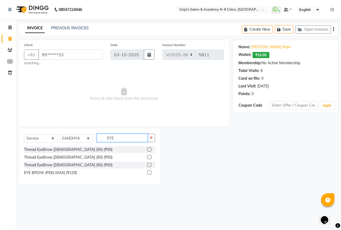
type input "EYE"
click at [151, 148] on label at bounding box center [149, 149] width 4 height 4
click at [151, 148] on input "checkbox" at bounding box center [148, 149] width 3 height 3
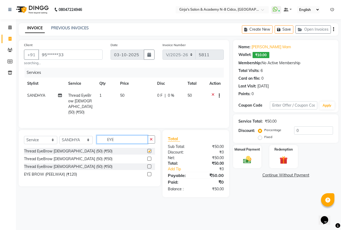
click at [136, 141] on input "EYE" at bounding box center [122, 139] width 51 height 8
checkbox input "false"
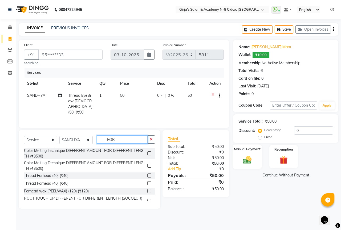
type input "FOR"
drag, startPoint x: 251, startPoint y: 152, endPoint x: 258, endPoint y: 160, distance: 10.8
click at [251, 152] on div "Manual Payment" at bounding box center [248, 156] width 30 height 25
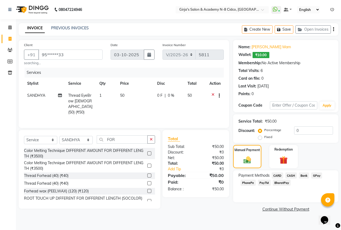
click at [147, 174] on label at bounding box center [149, 176] width 4 height 4
click at [147, 174] on input "checkbox" at bounding box center [148, 175] width 3 height 3
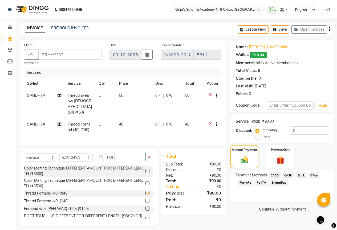
checkbox input "false"
drag, startPoint x: 313, startPoint y: 173, endPoint x: 313, endPoint y: 183, distance: 10.4
click at [313, 174] on span "GPay" at bounding box center [314, 175] width 11 height 6
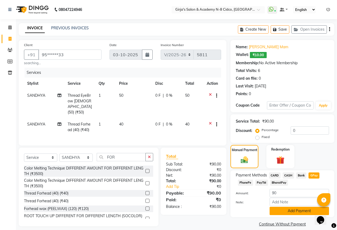
click at [305, 210] on button "Add Payment" at bounding box center [299, 211] width 59 height 8
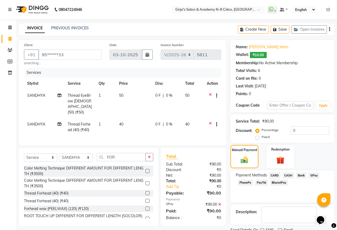
scroll to position [21, 0]
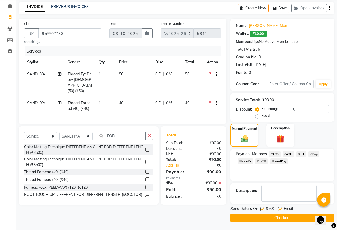
click at [286, 218] on button "Checkout" at bounding box center [283, 218] width 104 height 8
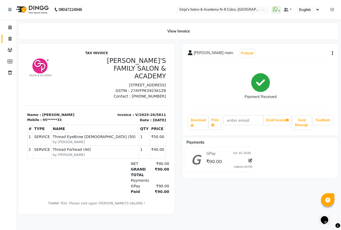
click at [8, 42] on link "Invoice" at bounding box center [8, 39] width 13 height 9
select select "66"
select select "service"
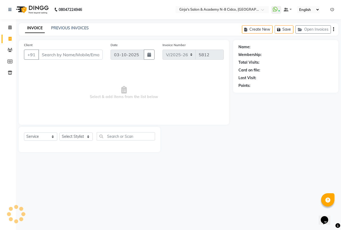
drag, startPoint x: 73, startPoint y: 142, endPoint x: 71, endPoint y: 137, distance: 5.4
click at [73, 140] on div "Select Service Product Membership Package Voucher Prepaid Gift Card Select Styl…" at bounding box center [89, 138] width 131 height 13
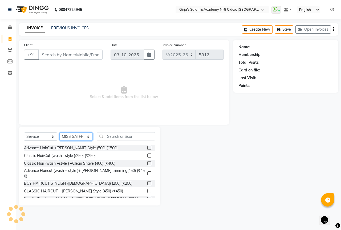
click at [71, 137] on select "Select Stylist ADITYA ANIKET BEAUTY M GIRJAS HANSIKA KOMAL MISS SATFF MONA PATY…" at bounding box center [75, 136] width 33 height 8
select select "28785"
click at [59, 132] on select "Select Stylist ADITYA ANIKET BEAUTY M GIRJAS HANSIKA KOMAL MISS SATFF MONA PATY…" at bounding box center [75, 136] width 33 height 8
click at [108, 137] on input "text" at bounding box center [126, 136] width 58 height 8
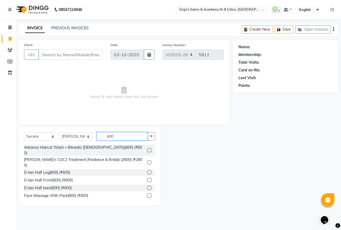
type input "600"
click at [147, 148] on label at bounding box center [149, 150] width 4 height 4
click at [147, 149] on input "checkbox" at bounding box center [148, 150] width 3 height 3
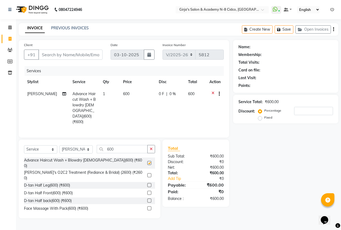
checkbox input "false"
click at [55, 55] on input "Client" at bounding box center [70, 55] width 64 height 10
type input "9"
type input "0"
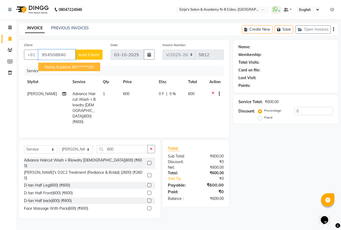
click at [55, 70] on button "neha kadam 95******00" at bounding box center [69, 67] width 62 height 9
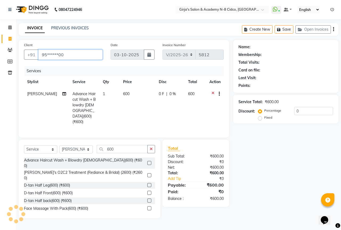
type input "95******00"
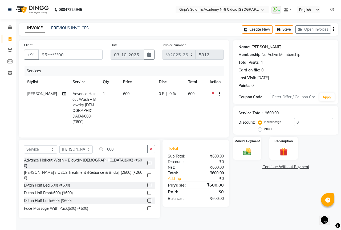
click at [269, 45] on link "Neha Kadam" at bounding box center [267, 47] width 30 height 6
drag, startPoint x: 244, startPoint y: 154, endPoint x: 292, endPoint y: 150, distance: 47.4
click at [245, 154] on img at bounding box center [247, 151] width 13 height 9
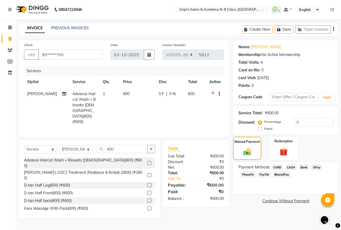
click at [319, 168] on span "GPay" at bounding box center [316, 167] width 11 height 6
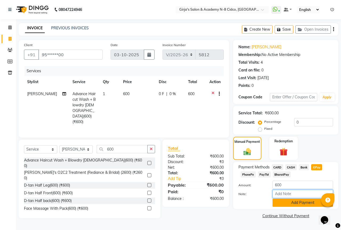
drag, startPoint x: 311, startPoint y: 198, endPoint x: 311, endPoint y: 201, distance: 3.5
click at [311, 199] on div "Amount: 600 Note: Add Payment" at bounding box center [286, 194] width 95 height 26
click at [311, 202] on button "Add Payment" at bounding box center [303, 203] width 61 height 8
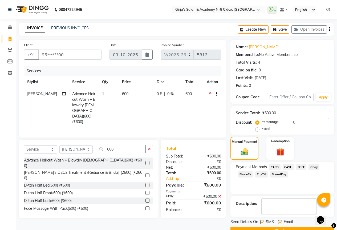
scroll to position [13, 0]
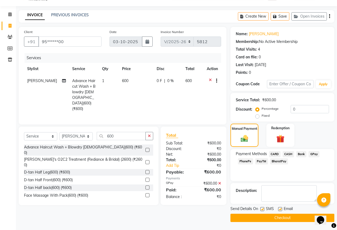
click at [304, 220] on button "Checkout" at bounding box center [283, 218] width 104 height 8
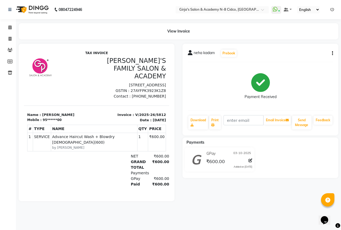
click at [211, 99] on div "Payment Received" at bounding box center [260, 86] width 145 height 40
drag, startPoint x: 10, startPoint y: 44, endPoint x: 20, endPoint y: 52, distance: 12.7
click at [10, 45] on ul "Calendar Invoice Clients Members Inventory Completed InProgress Upcoming Droppe…" at bounding box center [8, 51] width 16 height 59
click at [6, 39] on span at bounding box center [9, 39] width 9 height 6
select select "service"
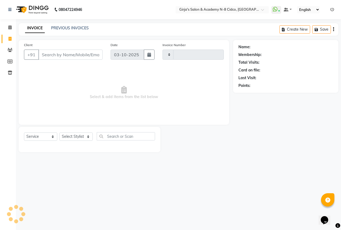
type input "5813"
click at [13, 35] on link "Invoice" at bounding box center [8, 39] width 13 height 9
select select "service"
type input "5813"
select select "66"
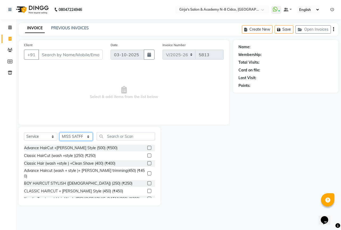
click at [81, 138] on select "Select Stylist ADITYA ANIKET BEAUTY M GIRJAS HANSIKA KOMAL MISS SATFF MONA PATY…" at bounding box center [75, 136] width 33 height 8
select select "25488"
click at [59, 132] on select "Select Stylist ADITYA ANIKET BEAUTY M GIRJAS HANSIKA KOMAL MISS SATFF MONA PATY…" at bounding box center [75, 136] width 33 height 8
click at [110, 133] on input "text" at bounding box center [126, 136] width 58 height 8
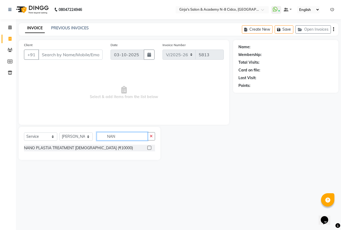
type input "NAN"
click at [151, 148] on label at bounding box center [149, 148] width 4 height 4
click at [151, 148] on input "checkbox" at bounding box center [148, 147] width 3 height 3
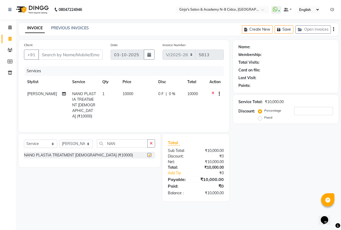
checkbox input "false"
click at [129, 143] on input "NAN" at bounding box center [122, 143] width 51 height 8
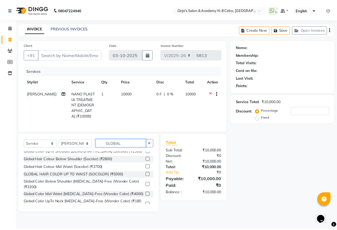
scroll to position [27, 0]
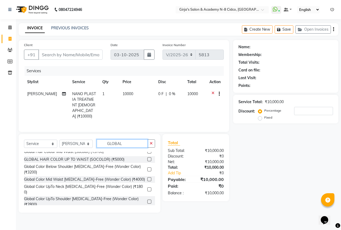
type input "GLOBAL"
click at [143, 160] on div "GLOBAL HAIR COLOR UP TO WAIST (SOCOLOR) (₹5000)" at bounding box center [89, 159] width 131 height 7
click at [147, 159] on label at bounding box center [149, 159] width 4 height 4
click at [147, 159] on input "checkbox" at bounding box center [148, 159] width 3 height 3
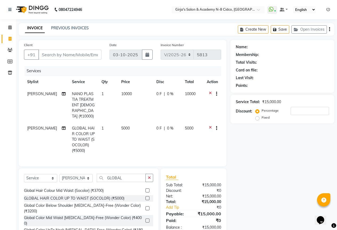
checkbox input "false"
click at [134, 123] on td "5000" at bounding box center [135, 139] width 35 height 34
select select "25488"
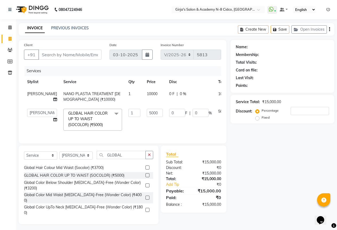
click at [144, 118] on td "5000" at bounding box center [155, 120] width 22 height 28
click at [147, 116] on input "5000" at bounding box center [155, 113] width 16 height 8
type input "4500"
drag, startPoint x: 211, startPoint y: 208, endPoint x: 141, endPoint y: 197, distance: 71.2
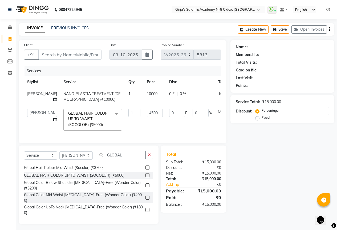
click at [211, 207] on div "Total Sub Total: ₹15,000.00 Discount: ₹0 Net: ₹15,000.00 Total: ₹15,000.00 Add …" at bounding box center [193, 179] width 55 height 57
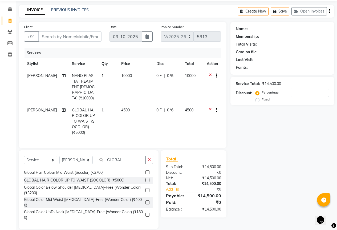
scroll to position [23, 0]
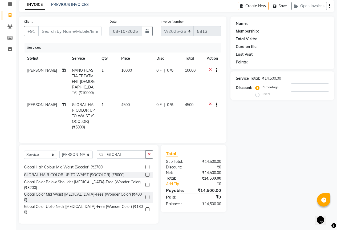
drag, startPoint x: 124, startPoint y: 172, endPoint x: 134, endPoint y: 156, distance: 19.2
click at [126, 171] on div "Global Color UpTo Neck (Socolor) (₹1500) Global Color UpTo Shoulder female (Soc…" at bounding box center [88, 189] width 129 height 53
click at [134, 156] on input "GLOBAL" at bounding box center [121, 154] width 49 height 8
click at [68, 153] on select "Select Stylist ADITYA ANIKET BEAUTY M GIRJAS HANSIKA KOMAL MISS SATFF MONA PATY…" at bounding box center [75, 155] width 33 height 8
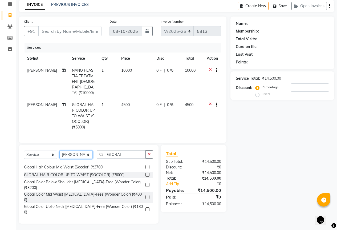
select select "65230"
click at [59, 151] on select "Select Stylist ADITYA ANIKET BEAUTY M GIRJAS HANSIKA KOMAL MISS SATFF MONA PATY…" at bounding box center [75, 155] width 33 height 8
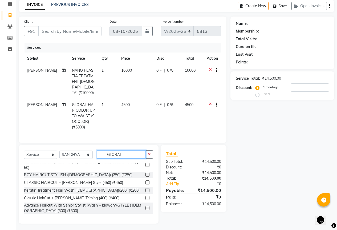
click at [140, 150] on input "GLOBAL" at bounding box center [121, 154] width 49 height 8
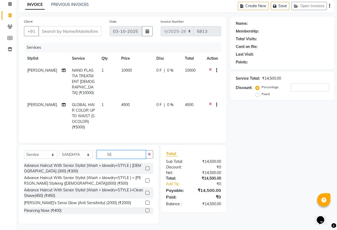
type input "S"
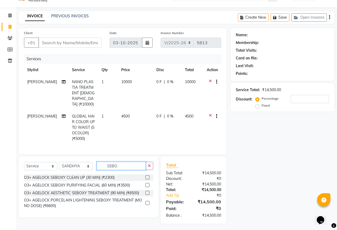
type input "SEBO"
click at [147, 184] on label at bounding box center [148, 185] width 4 height 4
click at [147, 184] on input "checkbox" at bounding box center [147, 185] width 3 height 3
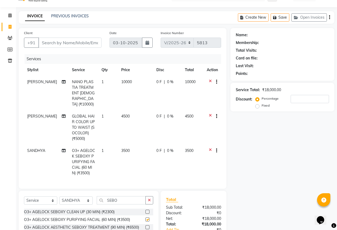
checkbox input "false"
click at [144, 145] on td "3500" at bounding box center [135, 162] width 35 height 34
select select "65230"
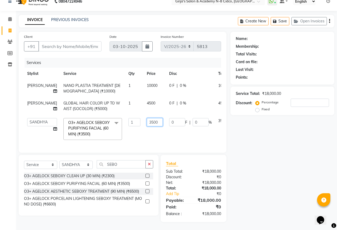
click at [147, 121] on input "3500" at bounding box center [155, 122] width 16 height 8
type input "4500"
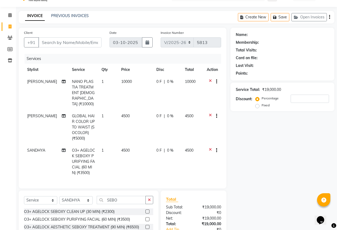
scroll to position [42, 0]
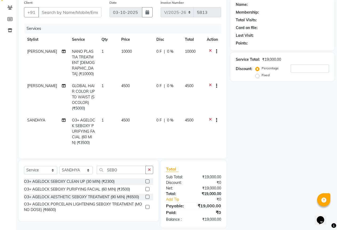
click at [210, 118] on icon at bounding box center [210, 121] width 3 height 7
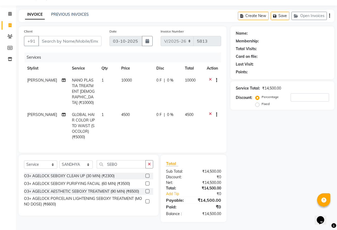
scroll to position [12, 0]
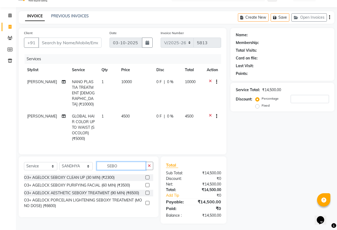
click at [124, 164] on input "SEBO" at bounding box center [121, 166] width 49 height 8
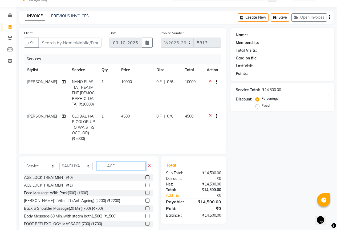
type input "AGE"
click at [146, 175] on label at bounding box center [148, 177] width 4 height 4
click at [146, 176] on input "checkbox" at bounding box center [147, 177] width 3 height 3
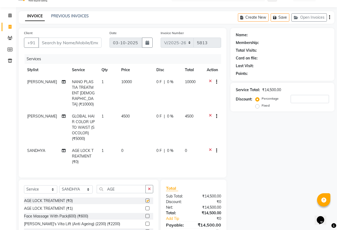
checkbox input "false"
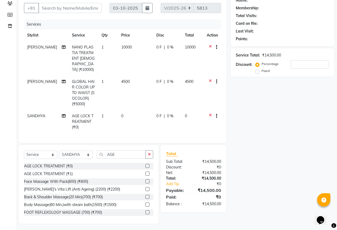
click at [124, 129] on div "Services Stylist Service Qty Price Disc Total Action SNEHAL NANO PLASTIA TREATM…" at bounding box center [122, 78] width 197 height 118
click at [133, 112] on td "0" at bounding box center [135, 121] width 35 height 23
select select "65230"
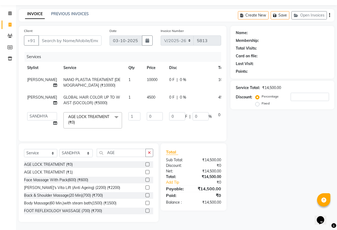
scroll to position [18, 0]
click at [147, 112] on input "0" at bounding box center [155, 116] width 16 height 8
type input "4500"
click at [221, 190] on div "Total Sub Total: ₹14,500.00 Discount: ₹0 Net: ₹14,500.00 Total: ₹14,500.00 Add …" at bounding box center [193, 177] width 55 height 57
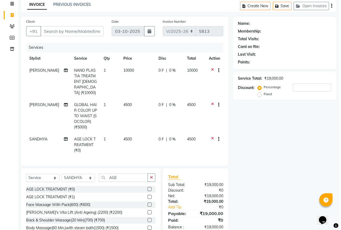
scroll to position [0, 0]
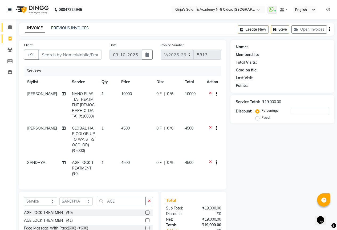
click at [14, 31] on link "Calendar" at bounding box center [8, 27] width 13 height 9
drag, startPoint x: 4, startPoint y: 29, endPoint x: 213, endPoint y: 25, distance: 208.8
click at [4, 29] on link "Calendar" at bounding box center [8, 27] width 13 height 9
click at [8, 27] on span at bounding box center [9, 27] width 9 height 6
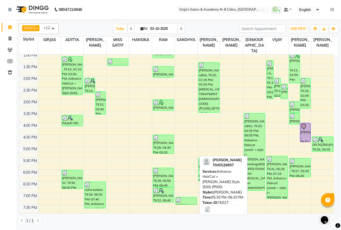
scroll to position [53, 0]
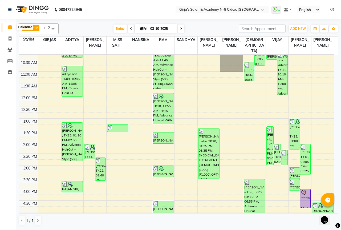
click at [8, 28] on icon at bounding box center [9, 27] width 3 height 4
click at [6, 40] on span at bounding box center [9, 39] width 9 height 6
select select "service"
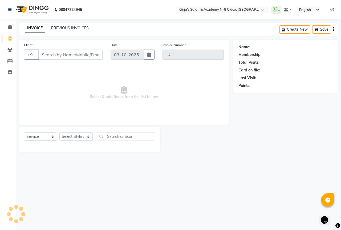
type input "5814"
select select "66"
select select "66554"
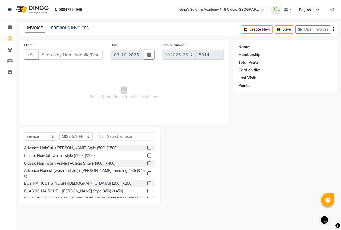
drag, startPoint x: 51, startPoint y: 58, endPoint x: 51, endPoint y: 55, distance: 3.2
click at [51, 55] on input "Client" at bounding box center [70, 55] width 64 height 10
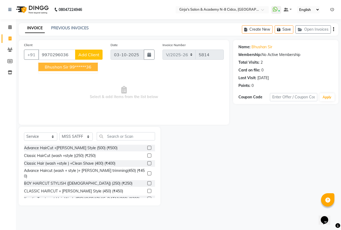
click at [55, 66] on span "bhushan sir" at bounding box center [57, 66] width 24 height 5
type input "99******36"
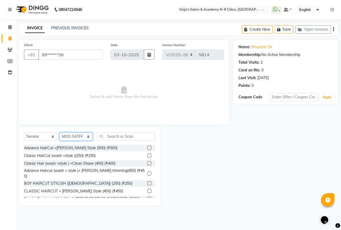
click at [84, 134] on select "Select Stylist ADITYA ANIKET BEAUTY M GIRJAS HANSIKA KOMAL MISS SATFF MONA PATY…" at bounding box center [75, 136] width 33 height 8
select select "27236"
click at [59, 132] on select "Select Stylist ADITYA ANIKET BEAUTY M GIRJAS HANSIKA KOMAL MISS SATFF MONA PATY…" at bounding box center [75, 136] width 33 height 8
click at [147, 147] on label at bounding box center [149, 148] width 4 height 4
click at [147, 147] on input "checkbox" at bounding box center [148, 147] width 3 height 3
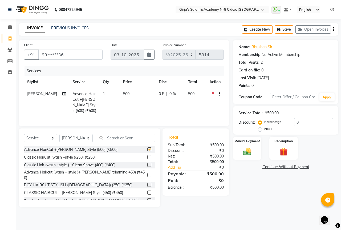
checkbox input "false"
click at [80, 142] on select "Select Stylist ADITYA ANIKET BEAUTY M GIRJAS HANSIKA KOMAL MISS SATFF MONA PATY…" at bounding box center [75, 138] width 33 height 8
click at [59, 138] on select "Select Stylist ADITYA ANIKET BEAUTY M GIRJAS HANSIKA KOMAL MISS SATFF MONA PATY…" at bounding box center [75, 138] width 33 height 8
click at [147, 182] on div at bounding box center [151, 185] width 8 height 7
click at [147, 183] on label at bounding box center [149, 185] width 4 height 4
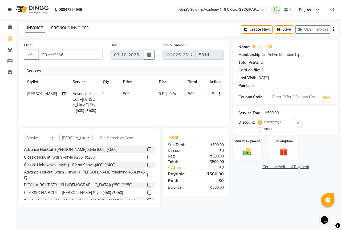
click at [147, 183] on input "checkbox" at bounding box center [148, 184] width 3 height 3
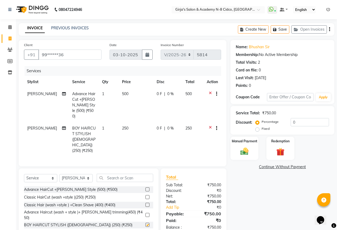
checkbox input "false"
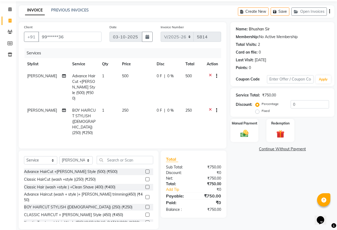
click at [258, 29] on link "Bhushan Sir" at bounding box center [259, 29] width 21 height 6
click at [253, 132] on div "Manual Payment" at bounding box center [244, 130] width 29 height 24
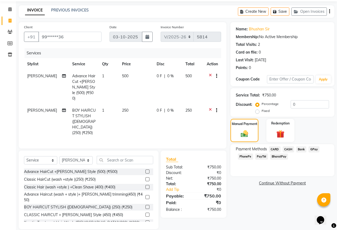
click at [316, 149] on span "GPay" at bounding box center [314, 149] width 11 height 6
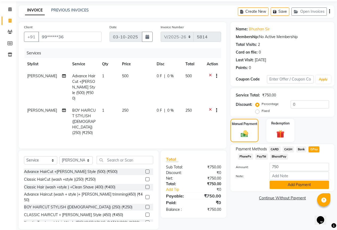
click at [291, 184] on button "Add Payment" at bounding box center [299, 185] width 59 height 8
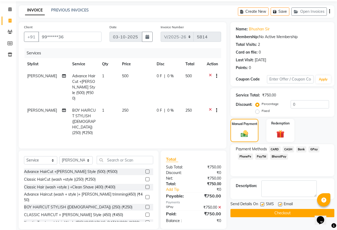
click at [279, 215] on button "Checkout" at bounding box center [283, 213] width 104 height 8
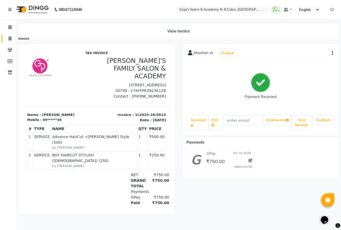
click at [13, 38] on span at bounding box center [9, 39] width 9 height 6
select select "service"
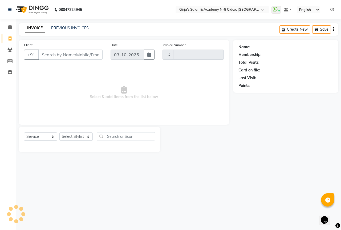
type input "5815"
select select "66"
click at [87, 59] on input "Client" at bounding box center [70, 55] width 64 height 10
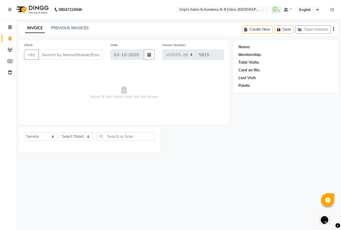
select select "66554"
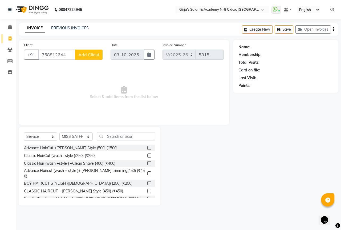
click at [50, 56] on input "758812244" at bounding box center [56, 55] width 37 height 10
click at [52, 57] on input "758812244" at bounding box center [56, 55] width 37 height 10
type input "7588812244"
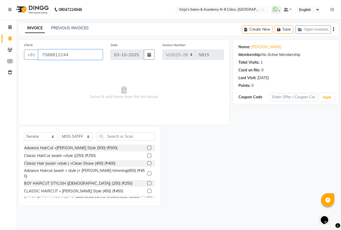
click at [71, 52] on input "7588812244" at bounding box center [70, 55] width 64 height 10
click at [74, 56] on input "7588812244" at bounding box center [70, 55] width 64 height 10
click at [78, 137] on select "Select Stylist ADITYA ANIKET BEAUTY M GIRJAS HANSIKA KOMAL MISS SATFF MONA PATY…" at bounding box center [75, 136] width 33 height 8
select select "40690"
click at [59, 132] on select "Select Stylist ADITYA ANIKET BEAUTY M GIRJAS HANSIKA KOMAL MISS SATFF MONA PATY…" at bounding box center [75, 136] width 33 height 8
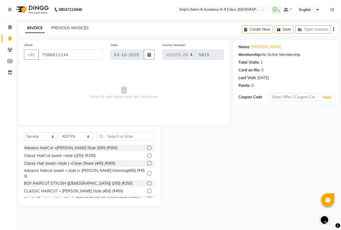
click at [147, 156] on label at bounding box center [149, 156] width 4 height 4
click at [147, 156] on input "checkbox" at bounding box center [148, 155] width 3 height 3
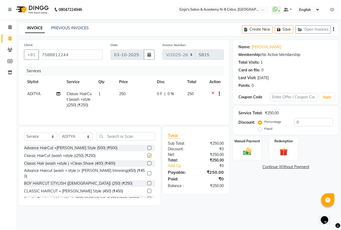
checkbox input "false"
click at [299, 121] on input "0" at bounding box center [313, 122] width 39 height 8
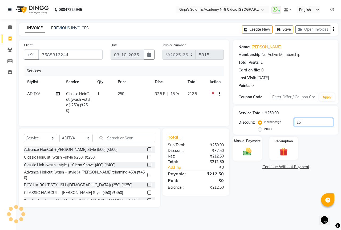
type input "15"
click at [250, 147] on img at bounding box center [247, 152] width 14 height 10
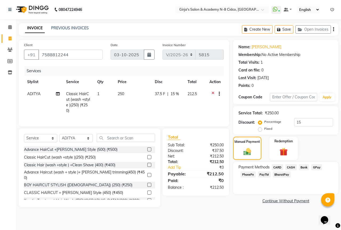
click at [288, 167] on span "CASH" at bounding box center [290, 167] width 11 height 6
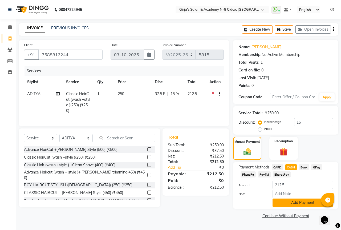
click at [293, 204] on button "Add Payment" at bounding box center [303, 203] width 61 height 8
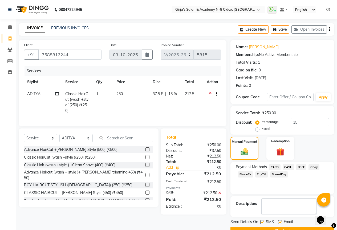
click at [295, 228] on button "Checkout" at bounding box center [283, 231] width 104 height 8
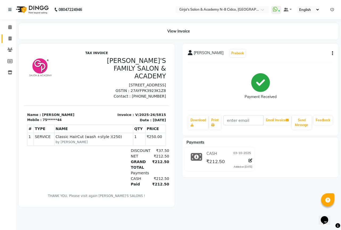
click at [4, 38] on link "Invoice" at bounding box center [8, 38] width 13 height 9
select select "service"
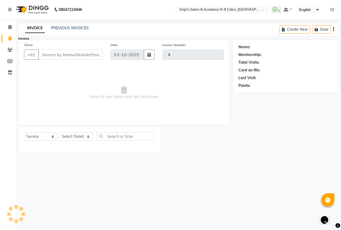
type input "5816"
select select "66"
click at [6, 37] on span at bounding box center [9, 39] width 9 height 6
select select "service"
type input "5816"
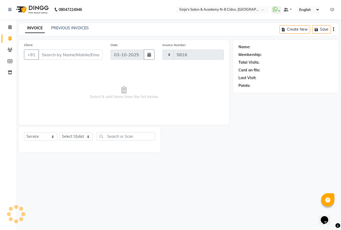
select select "66"
click at [44, 57] on input "Client" at bounding box center [70, 55] width 64 height 10
select select "66554"
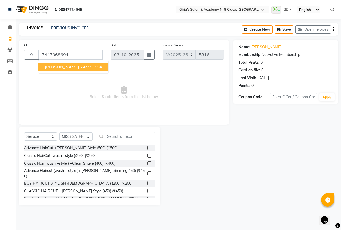
click at [58, 68] on span "dnyaneshwer shine" at bounding box center [62, 66] width 34 height 5
type input "74******94"
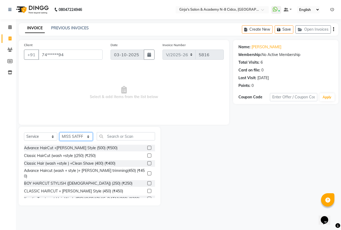
click at [85, 135] on select "Select Stylist ADITYA ANIKET BEAUTY M GIRJAS HANSIKA KOMAL MISS SATFF MONA PATY…" at bounding box center [75, 136] width 33 height 8
select select "66195"
click at [59, 132] on select "Select Stylist ADITYA ANIKET BEAUTY M GIRJAS HANSIKA KOMAL MISS SATFF MONA PATY…" at bounding box center [75, 136] width 33 height 8
click at [109, 138] on input "text" at bounding box center [126, 136] width 58 height 8
click at [147, 149] on label at bounding box center [149, 148] width 4 height 4
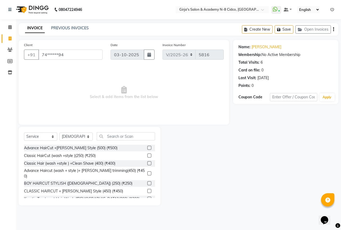
click at [147, 149] on input "checkbox" at bounding box center [148, 147] width 3 height 3
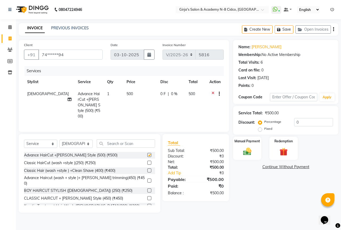
checkbox input "false"
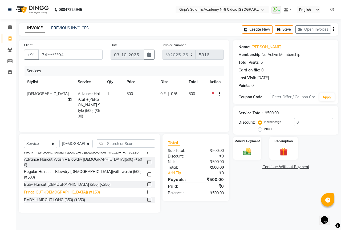
scroll to position [107, 0]
click at [133, 139] on div "Select Service Product Membership Package Voucher Prepaid Gift Card Select Styl…" at bounding box center [90, 173] width 142 height 79
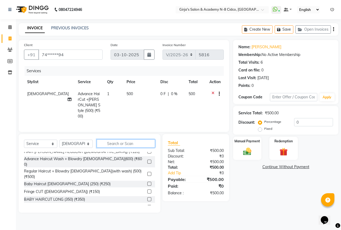
click at [134, 145] on input "text" at bounding box center [126, 143] width 58 height 8
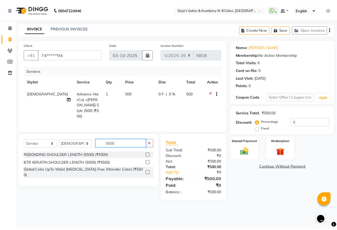
scroll to position [0, 0]
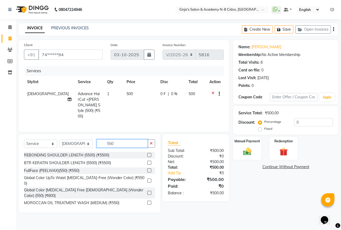
type input "550"
click at [147, 211] on label at bounding box center [149, 213] width 4 height 4
click at [147, 211] on input "checkbox" at bounding box center [148, 212] width 3 height 3
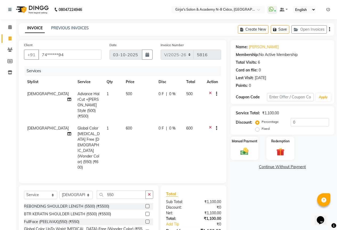
checkbox input "false"
click at [130, 191] on input "550" at bounding box center [121, 195] width 49 height 8
type input "5"
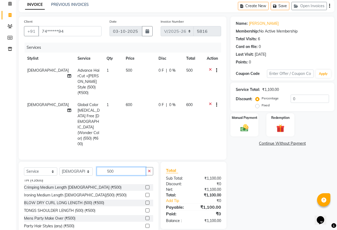
scroll to position [187, 0]
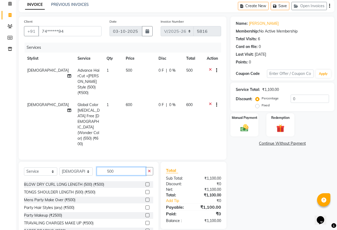
click at [126, 167] on input "500" at bounding box center [121, 171] width 49 height 8
click at [120, 167] on input "500" at bounding box center [121, 171] width 49 height 8
type input "5"
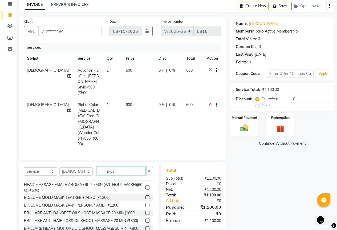
scroll to position [9, 0]
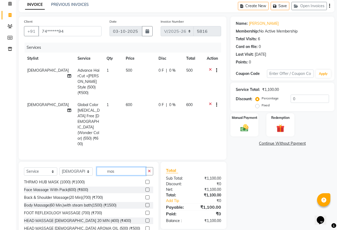
type input "mas"
click at [146, 188] on label at bounding box center [148, 190] width 4 height 4
click at [146, 188] on input "checkbox" at bounding box center [147, 189] width 3 height 3
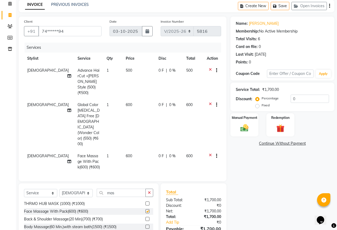
checkbox input "false"
click at [126, 150] on td "600" at bounding box center [139, 161] width 33 height 23
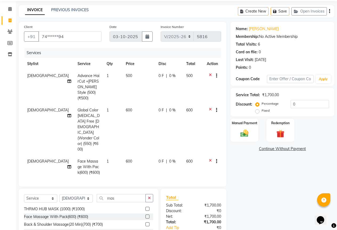
select select "66195"
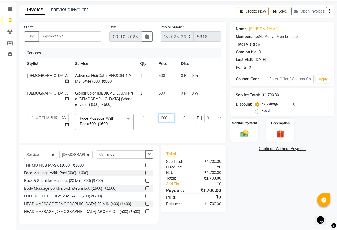
click at [159, 114] on input "600" at bounding box center [167, 118] width 16 height 8
type input "6"
type input "500"
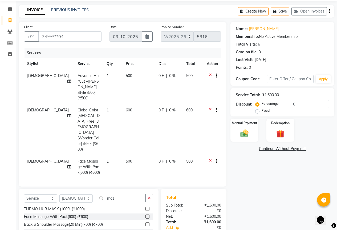
click at [160, 125] on tbody "VAIBHAV Advance HairCut +Beard Style (500) (₹500) 1 500 0 F | 0 % 500 VAIBHAV G…" at bounding box center [122, 124] width 197 height 109
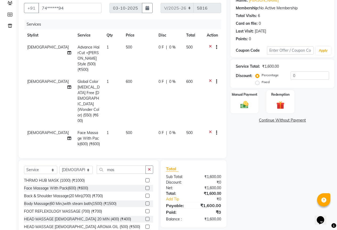
scroll to position [0, 0]
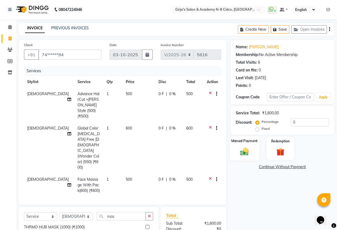
click at [250, 148] on img at bounding box center [245, 152] width 14 height 10
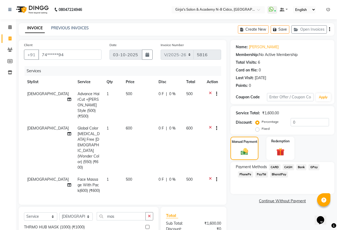
click at [311, 167] on span "GPay" at bounding box center [314, 167] width 11 height 6
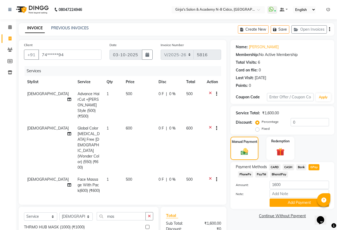
scroll to position [47, 0]
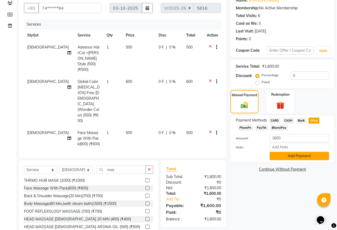
click at [293, 157] on button "Add Payment" at bounding box center [299, 156] width 59 height 8
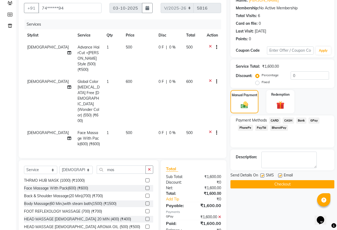
click at [283, 183] on button "Checkout" at bounding box center [283, 184] width 104 height 8
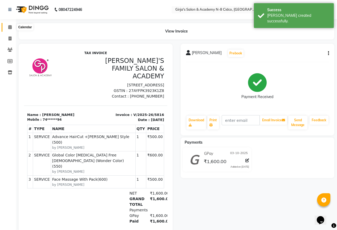
click at [9, 25] on span at bounding box center [9, 27] width 9 height 6
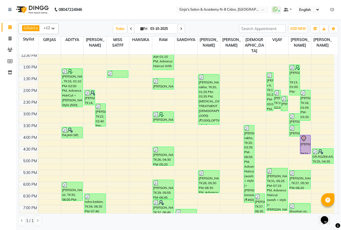
scroll to position [134, 0]
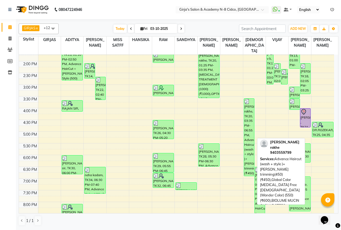
click at [250, 104] on div "sidhant rakhe, TK20, 03:35 PM-06:55 PM, Advance Haircut (wash + style )+ Beard …" at bounding box center [249, 137] width 10 height 77
select select "3"
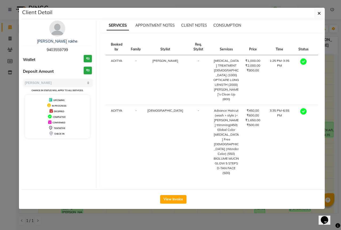
click at [192, 105] on td "-" at bounding box center [199, 142] width 24 height 74
click at [319, 15] on icon "button" at bounding box center [319, 13] width 3 height 4
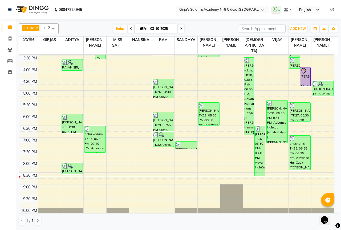
scroll to position [187, 0]
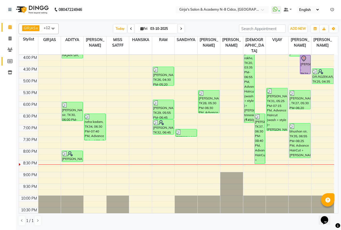
click at [11, 64] on link "Members" at bounding box center [8, 61] width 13 height 9
select select
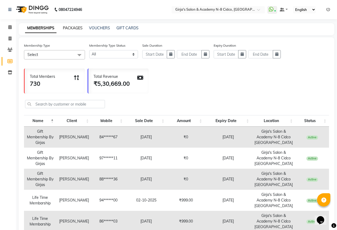
click at [80, 26] on link "PACKAGES" at bounding box center [73, 28] width 20 height 5
select select
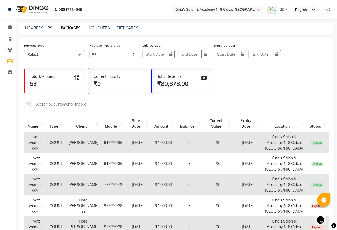
click at [41, 19] on nav "08047224946 Select Location × Girja's Salon & Academy N-8 Cidco, Aurangabad Wha…" at bounding box center [168, 9] width 337 height 19
click at [124, 27] on link "GIFT CARDS" at bounding box center [127, 28] width 22 height 5
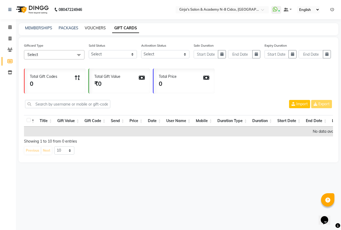
click at [101, 26] on link "VOUCHERS" at bounding box center [95, 28] width 21 height 5
select select
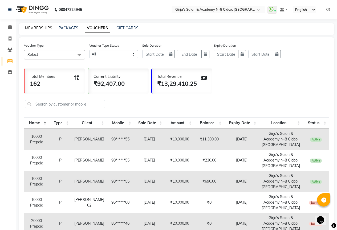
click at [42, 27] on link "MEMBERSHIPS" at bounding box center [38, 28] width 27 height 5
select select
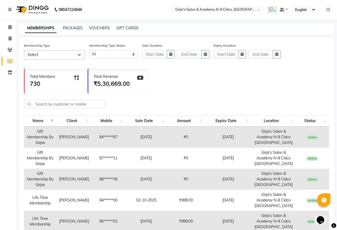
click at [93, 25] on div "MEMBERSHIPS PACKAGES VOUCHERS GIFT CARDS" at bounding box center [177, 29] width 316 height 12
click at [95, 29] on link "VOUCHERS" at bounding box center [99, 28] width 21 height 5
select select
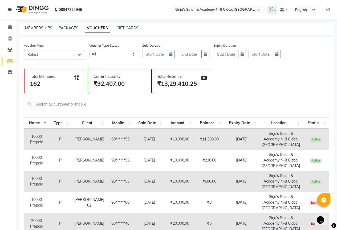
click at [40, 29] on link "MEMBERSHIPS" at bounding box center [38, 28] width 27 height 5
select select
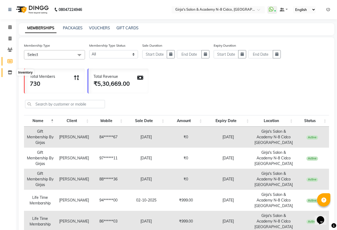
click at [11, 71] on icon at bounding box center [10, 72] width 5 height 4
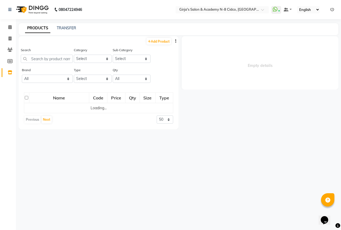
select select
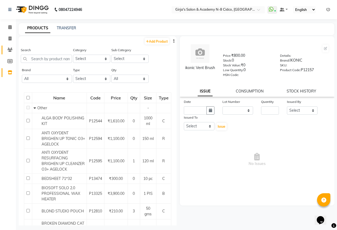
click at [11, 53] on link "Clients" at bounding box center [8, 50] width 13 height 9
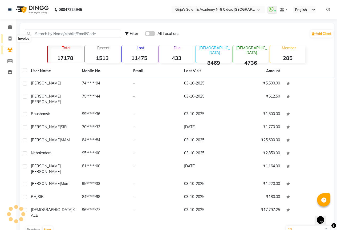
click at [9, 36] on span at bounding box center [9, 39] width 9 height 6
select select "66"
select select "service"
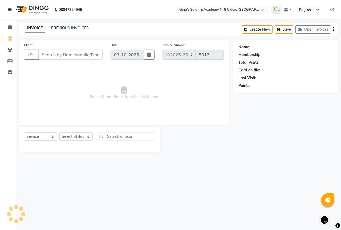
select select "66554"
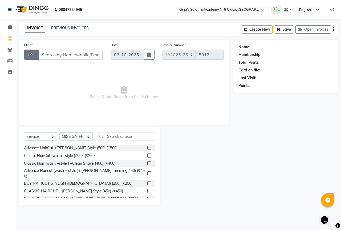
click at [35, 55] on button "+91" at bounding box center [31, 55] width 15 height 10
click at [27, 55] on button "+91" at bounding box center [31, 55] width 15 height 10
click at [57, 58] on input "Client" at bounding box center [70, 55] width 64 height 10
click at [58, 58] on input "Client" at bounding box center [70, 55] width 64 height 10
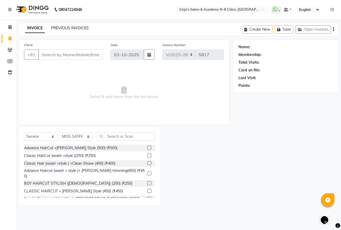
click at [61, 27] on link "PREVIOUS INVOICES" at bounding box center [70, 28] width 38 height 5
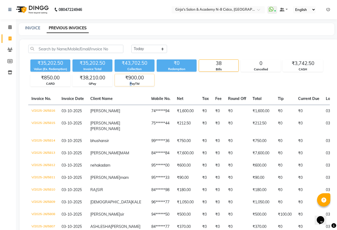
click at [131, 86] on div "PayTM" at bounding box center [134, 84] width 39 height 5
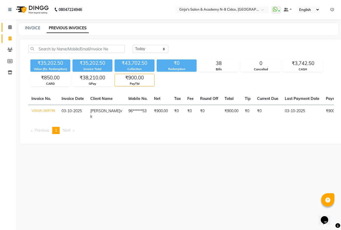
click at [12, 30] on span at bounding box center [9, 27] width 9 height 6
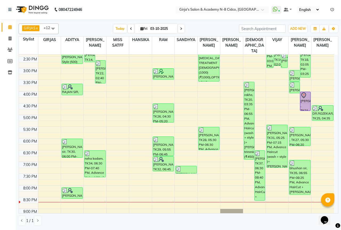
scroll to position [187, 0]
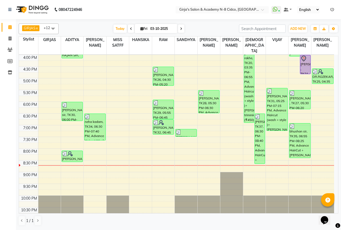
drag, startPoint x: 264, startPoint y: 154, endPoint x: 256, endPoint y: 144, distance: 11.9
click at [256, 144] on div "dnyaneshwer shine, TK37, 06:30 PM-08:40 PM, Advance HairCut +Beard Style (500) …" at bounding box center [260, 139] width 10 height 50
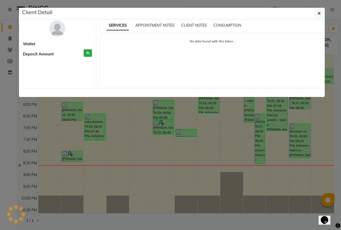
select select "3"
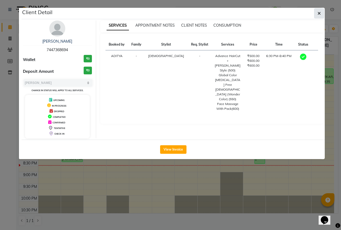
click at [318, 15] on icon "button" at bounding box center [319, 13] width 3 height 4
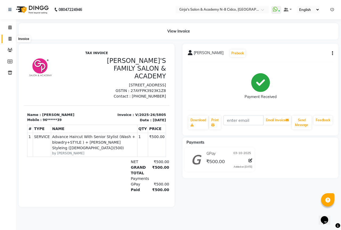
click at [9, 38] on icon at bounding box center [10, 39] width 3 height 4
select select "service"
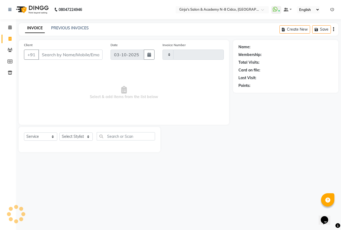
type input "5809"
select select "66"
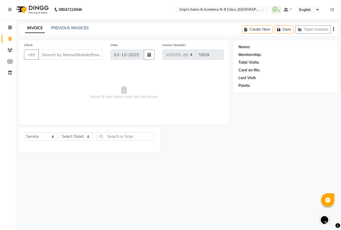
click at [66, 55] on input "Client" at bounding box center [70, 55] width 64 height 10
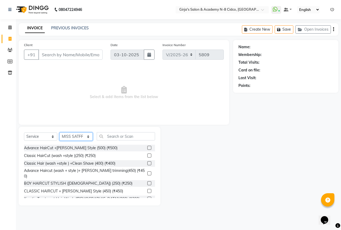
click at [77, 136] on select "Select Stylist ADITYA [PERSON_NAME] BEAUTY M GIRJAS [PERSON_NAME] MISS [PERSON_…" at bounding box center [75, 136] width 33 height 8
select select "6470"
click at [59, 132] on select "Select Stylist ADITYA [PERSON_NAME] BEAUTY M GIRJAS [PERSON_NAME] MISS [PERSON_…" at bounding box center [75, 136] width 33 height 8
click at [143, 137] on input "text" at bounding box center [126, 136] width 58 height 8
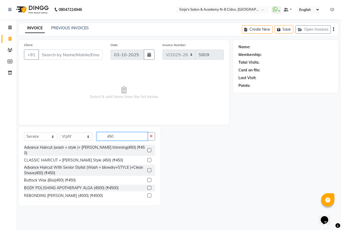
type input "450"
click at [147, 148] on label at bounding box center [149, 150] width 4 height 4
click at [147, 149] on input "checkbox" at bounding box center [148, 150] width 3 height 3
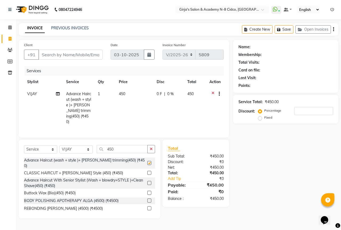
checkbox input "false"
click at [122, 149] on input "450" at bounding box center [122, 149] width 51 height 8
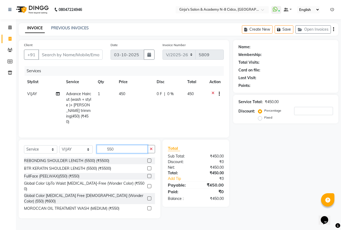
type input "550"
click at [147, 196] on label at bounding box center [149, 198] width 4 height 4
click at [147, 197] on input "checkbox" at bounding box center [148, 198] width 3 height 3
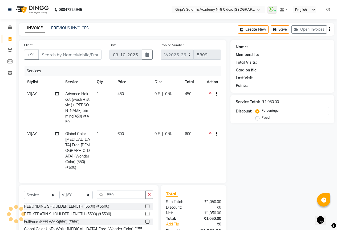
checkbox input "false"
click at [87, 56] on input "Client" at bounding box center [69, 55] width 63 height 10
type input "9"
type input "0"
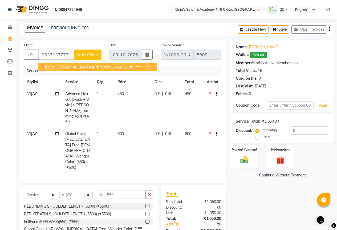
click at [72, 68] on span "[DEMOGRAPHIC_DATA][PERSON_NAME]" at bounding box center [86, 66] width 83 height 5
type input "96******77"
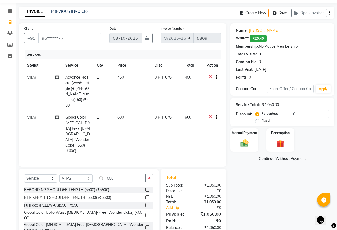
scroll to position [29, 0]
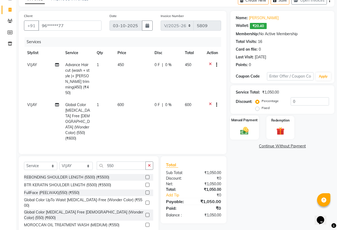
click at [247, 126] on img at bounding box center [245, 131] width 14 height 10
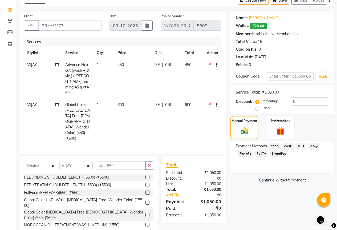
click at [290, 146] on span "CASH" at bounding box center [288, 146] width 11 height 6
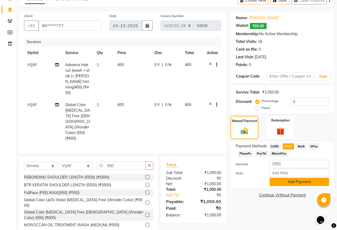
click at [297, 180] on button "Add Payment" at bounding box center [299, 182] width 59 height 8
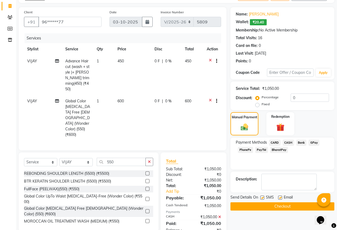
scroll to position [37, 0]
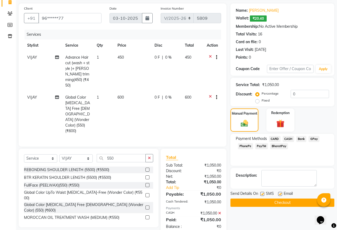
click at [292, 202] on button "Checkout" at bounding box center [283, 203] width 104 height 8
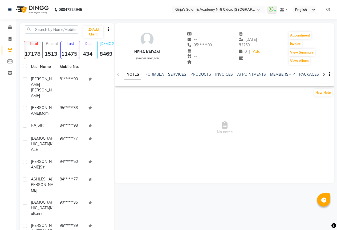
click at [187, 75] on ul "NOTES FORMULA SERVICES PRODUCTS INVOICES APPOINTMENTS MEMBERSHIP PACKAGES VOUCH…" at bounding box center [293, 75] width 339 height 6
click at [222, 74] on link "INVOICES" at bounding box center [224, 74] width 18 height 5
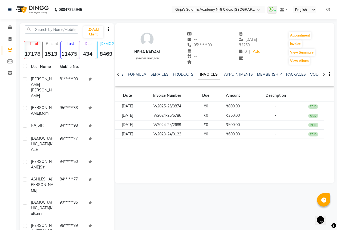
click at [160, 77] on div "NOTES FORMULA SERVICES PRODUCTS INVOICES APPOINTMENTS MEMBERSHIP PACKAGES VOUCH…" at bounding box center [218, 77] width 188 height 10
click at [160, 76] on link "SERVICES" at bounding box center [160, 74] width 18 height 5
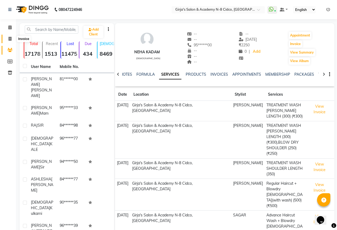
click at [7, 41] on span at bounding box center [9, 39] width 9 height 6
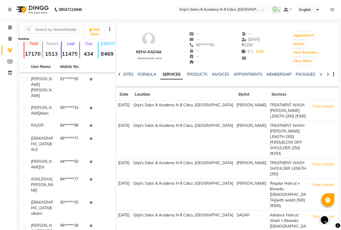
select select "66"
select select "service"
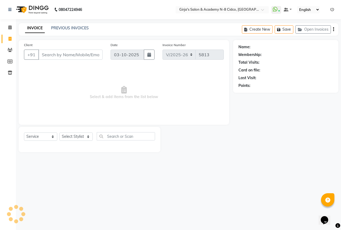
drag, startPoint x: 79, startPoint y: 33, endPoint x: 79, endPoint y: 30, distance: 3.3
click at [79, 33] on div "INVOICE PREVIOUS INVOICES Create New Save Open Invoices" at bounding box center [179, 29] width 320 height 13
click at [79, 29] on link "PREVIOUS INVOICES" at bounding box center [70, 28] width 38 height 5
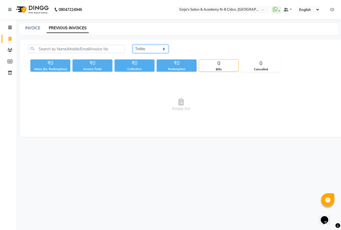
drag, startPoint x: 137, startPoint y: 50, endPoint x: 139, endPoint y: 53, distance: 3.2
click at [138, 52] on select "[DATE] [DATE] Custom Range" at bounding box center [151, 49] width 36 height 8
select select "[DATE]"
click at [133, 45] on select "[DATE] [DATE] Custom Range" at bounding box center [151, 49] width 36 height 8
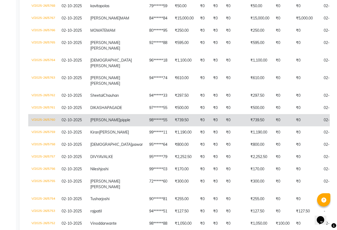
scroll to position [218, 0]
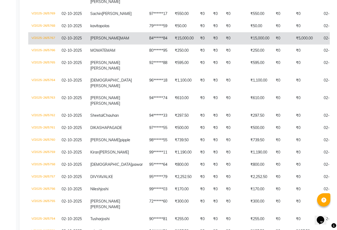
click at [110, 45] on td "[PERSON_NAME] MAM" at bounding box center [116, 38] width 59 height 12
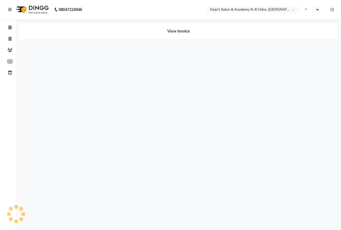
select select "en"
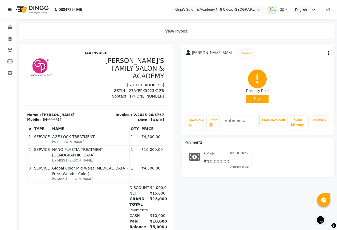
click at [330, 55] on div "[PERSON_NAME] MAM Prebook Partially Paid Pay Download Print Email Invoice Send …" at bounding box center [258, 90] width 154 height 92
drag, startPoint x: 323, startPoint y: 53, endPoint x: 327, endPoint y: 53, distance: 4.0
click at [324, 53] on div "[PERSON_NAME] MAM Prebook" at bounding box center [257, 53] width 143 height 9
click at [328, 53] on icon "button" at bounding box center [328, 53] width 1 height 0
drag, startPoint x: 179, startPoint y: 86, endPoint x: 133, endPoint y: 55, distance: 55.1
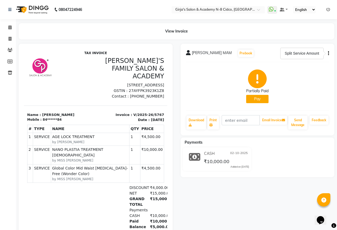
click at [179, 86] on div "[PERSON_NAME] MAM Prebook Partially Paid Pay Download Print Email Invoice Send …" at bounding box center [258, 144] width 162 height 200
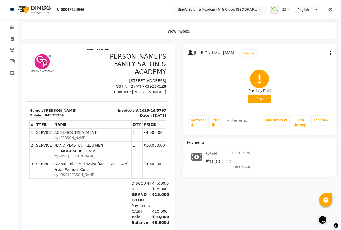
scroll to position [6, 0]
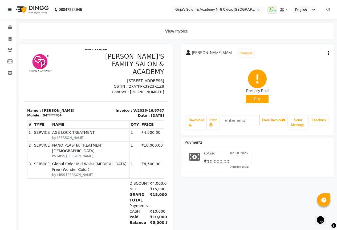
click at [329, 9] on icon at bounding box center [329, 10] width 4 height 4
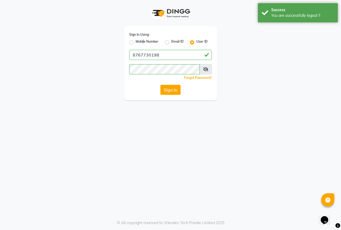
click at [142, 41] on label "Mobile Number" at bounding box center [147, 42] width 23 height 6
click at [167, 53] on input "8767730198" at bounding box center [170, 55] width 83 height 10
click at [136, 42] on label "Mobile Number" at bounding box center [147, 42] width 23 height 6
click at [136, 42] on input "Mobile Number" at bounding box center [137, 40] width 3 height 3
radio input "true"
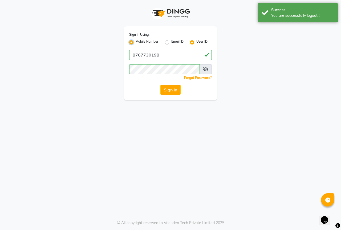
radio input "false"
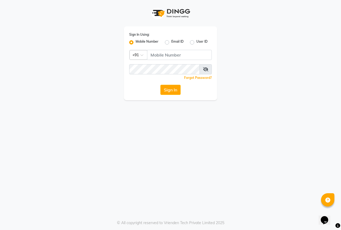
click at [136, 42] on label "Mobile Number" at bounding box center [147, 42] width 23 height 6
click at [136, 42] on input "Mobile Number" at bounding box center [137, 40] width 3 height 3
click at [174, 54] on input "Username" at bounding box center [179, 55] width 65 height 10
type input "8830807545"
click at [122, 130] on div "Sign In Using: Mobile Number Email ID User ID Country Code × [PHONE_NUMBER] Rem…" at bounding box center [170, 115] width 341 height 230
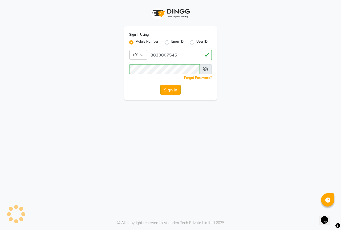
click at [173, 92] on button "Sign In" at bounding box center [170, 90] width 20 height 10
